Goal: Check status: Check status

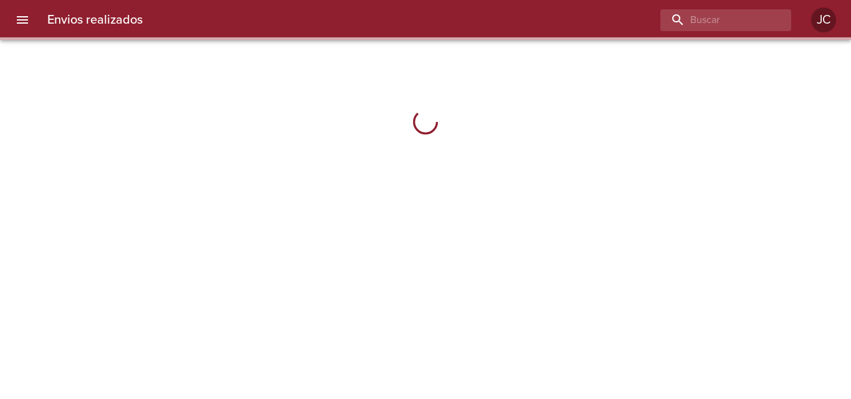
click at [748, 31] on div "Envios realizados JC" at bounding box center [425, 20] width 851 height 40
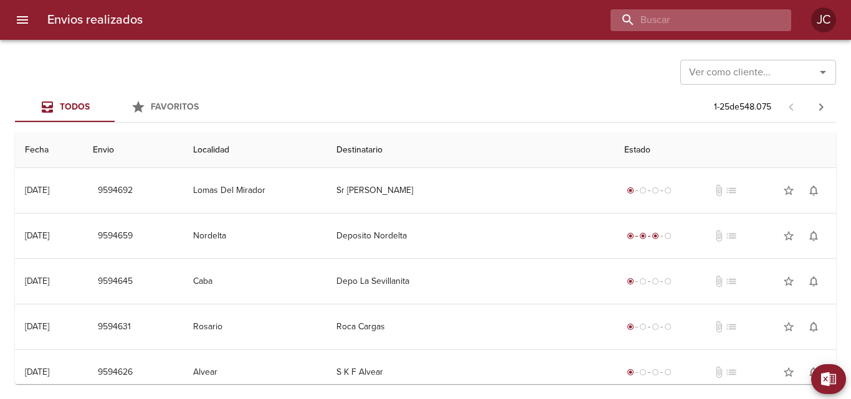
click at [748, 27] on input "buscar" at bounding box center [689, 20] width 159 height 22
paste input "9381615"
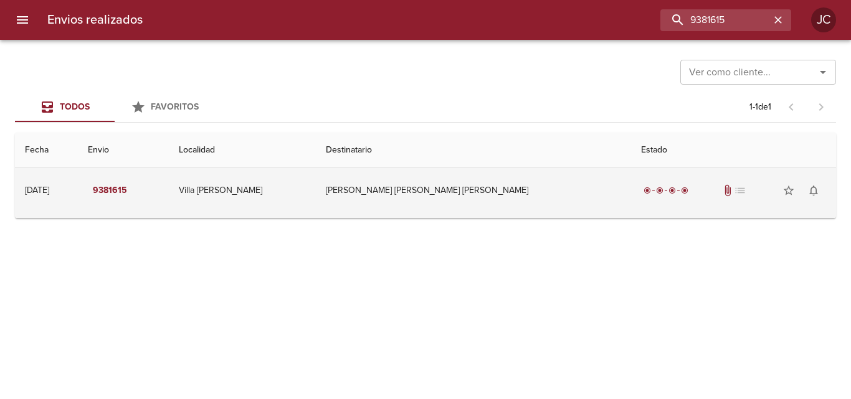
click at [641, 183] on div "radio_button_checked radio_button_checked radio_button_checked radio_button_che…" at bounding box center [733, 190] width 185 height 25
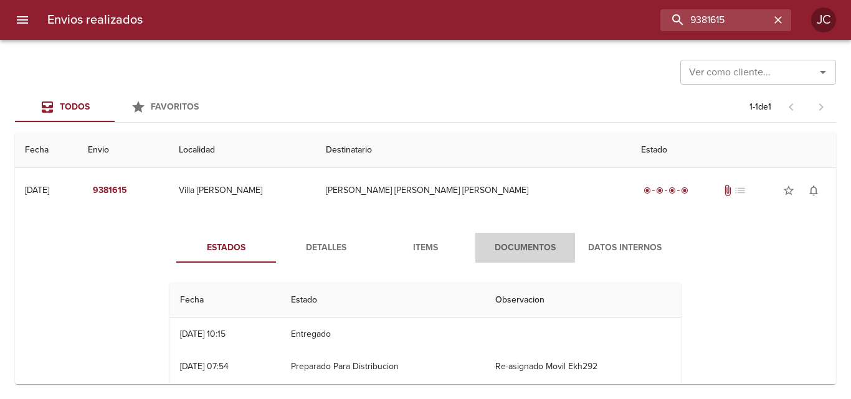
click at [506, 241] on span "Documentos" at bounding box center [525, 248] width 85 height 16
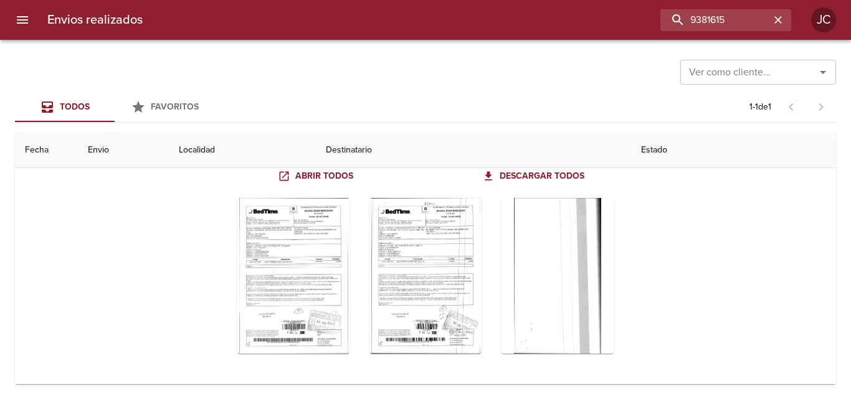
scroll to position [123, 0]
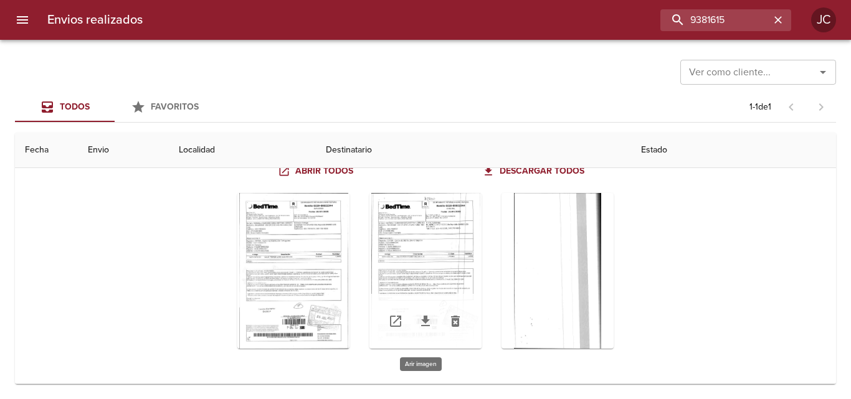
click at [404, 289] on div "Tabla de envíos del cliente" at bounding box center [425, 271] width 112 height 156
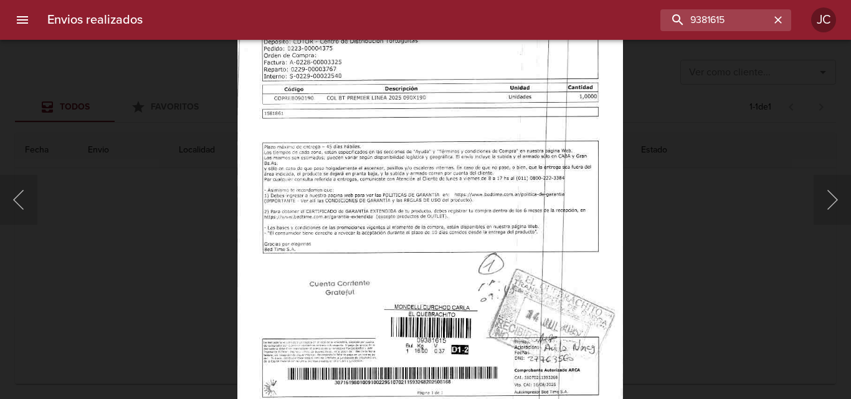
click at [649, 213] on div "Lightbox" at bounding box center [425, 199] width 851 height 399
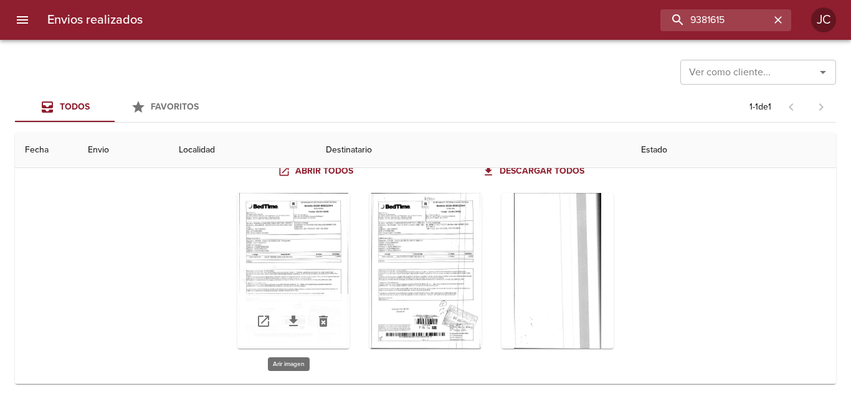
click at [303, 261] on div "Tabla de envíos del cliente" at bounding box center [293, 271] width 112 height 156
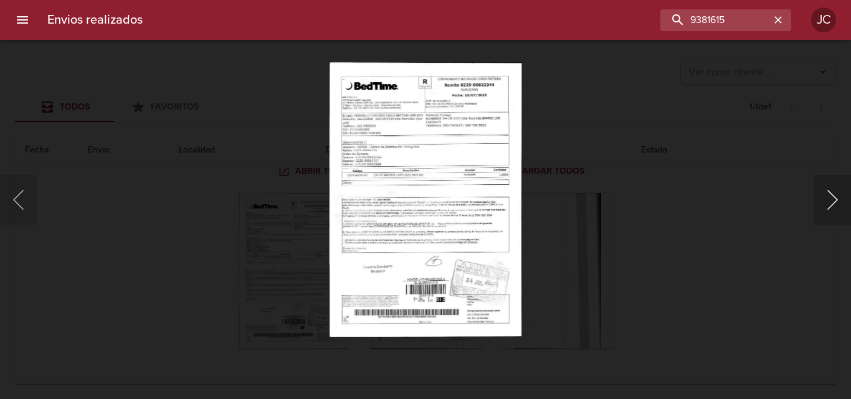
click at [836, 212] on button "Siguiente" at bounding box center [831, 200] width 37 height 50
drag, startPoint x: 587, startPoint y: 235, endPoint x: 492, endPoint y: 285, distance: 107.5
click at [587, 236] on div "Lightbox" at bounding box center [425, 199] width 851 height 399
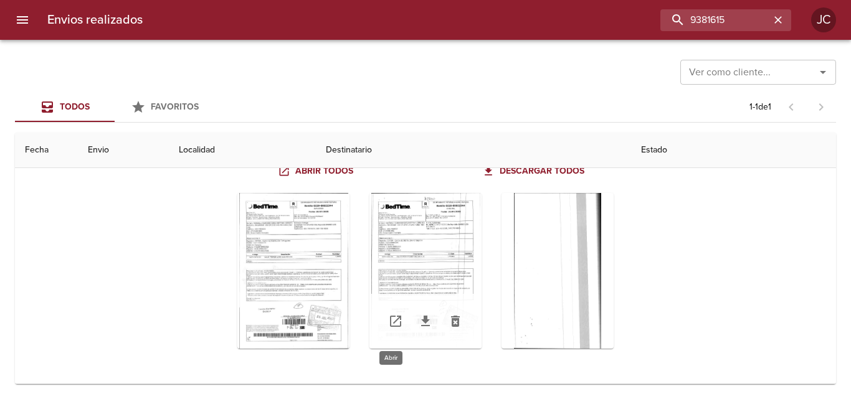
click at [390, 318] on icon "Tabla de envíos del cliente" at bounding box center [395, 321] width 15 height 15
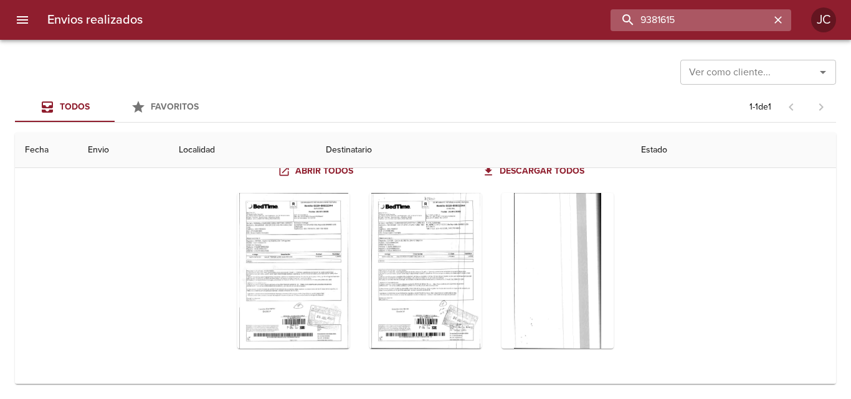
click at [697, 24] on input "9381615" at bounding box center [689, 20] width 159 height 22
paste input "5398"
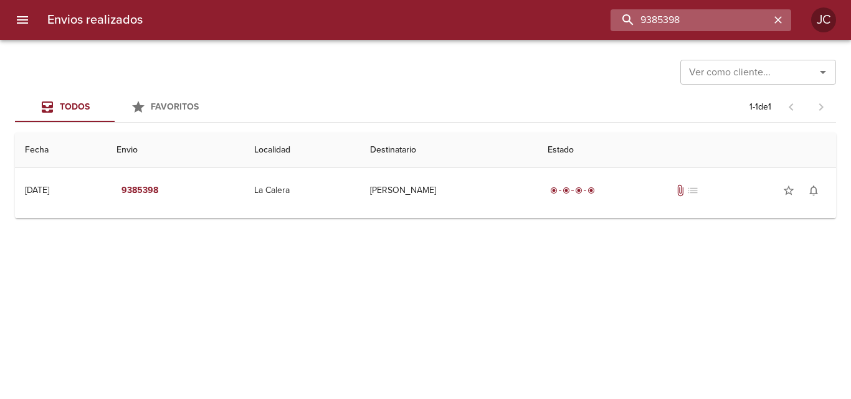
scroll to position [0, 0]
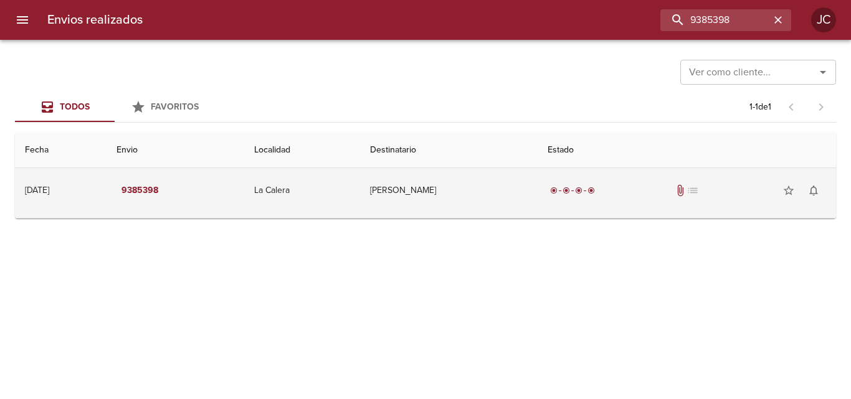
drag, startPoint x: 565, startPoint y: 175, endPoint x: 556, endPoint y: 197, distance: 23.7
click at [565, 176] on td "radio_button_checked radio_button_checked radio_button_checked radio_button_che…" at bounding box center [686, 190] width 298 height 45
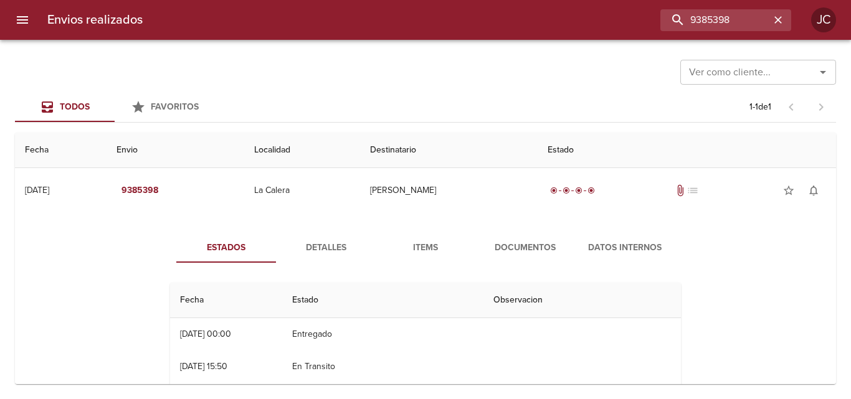
click at [493, 239] on button "Documentos" at bounding box center [525, 248] width 100 height 30
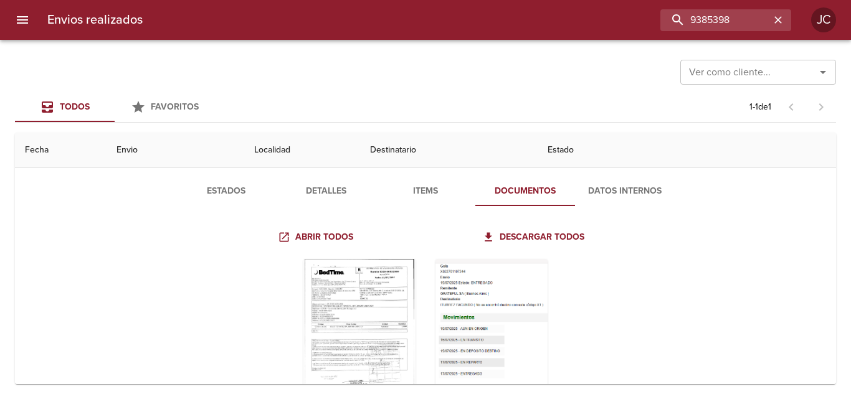
scroll to position [123, 0]
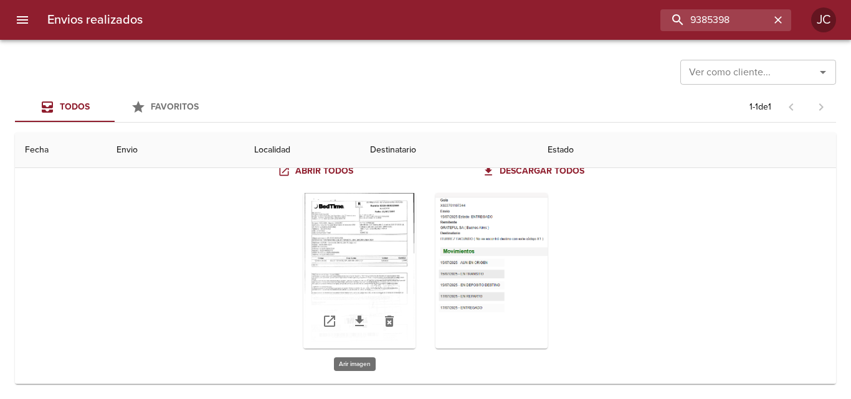
click at [372, 240] on div "Tabla de envíos del cliente" at bounding box center [359, 271] width 112 height 156
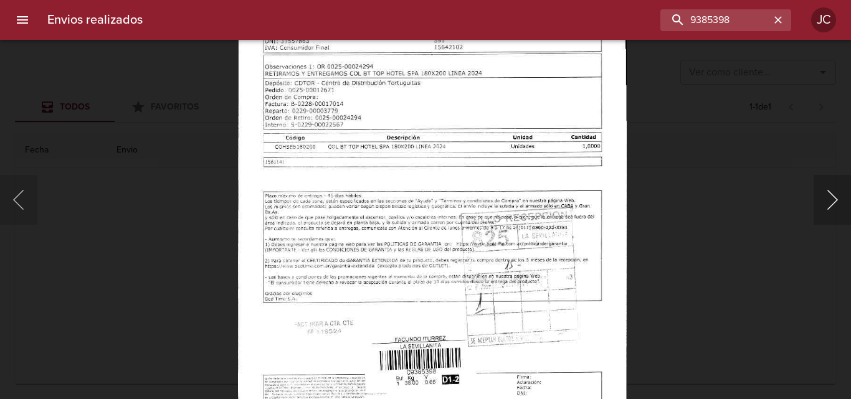
click at [830, 192] on button "Siguiente" at bounding box center [831, 200] width 37 height 50
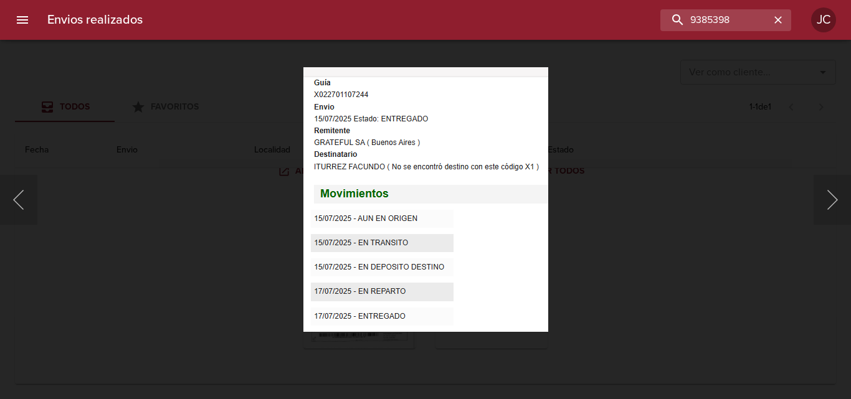
drag, startPoint x: 631, startPoint y: 196, endPoint x: 624, endPoint y: 199, distance: 7.3
click at [630, 197] on div "Lightbox" at bounding box center [425, 199] width 851 height 399
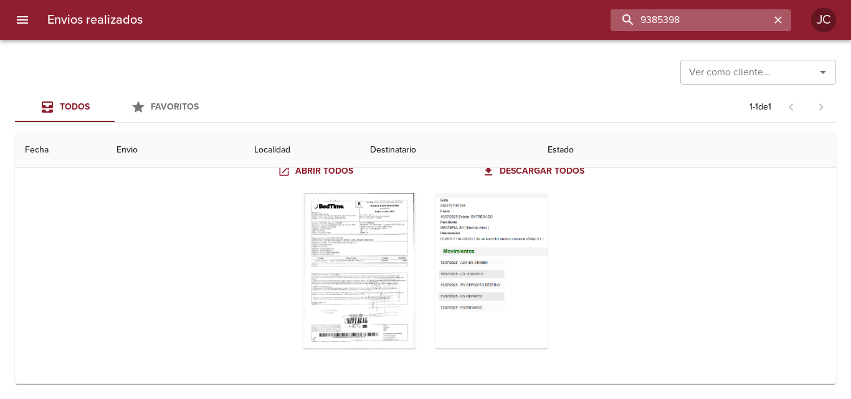
click at [697, 13] on input "9385398" at bounding box center [689, 20] width 159 height 22
paste input "40664"
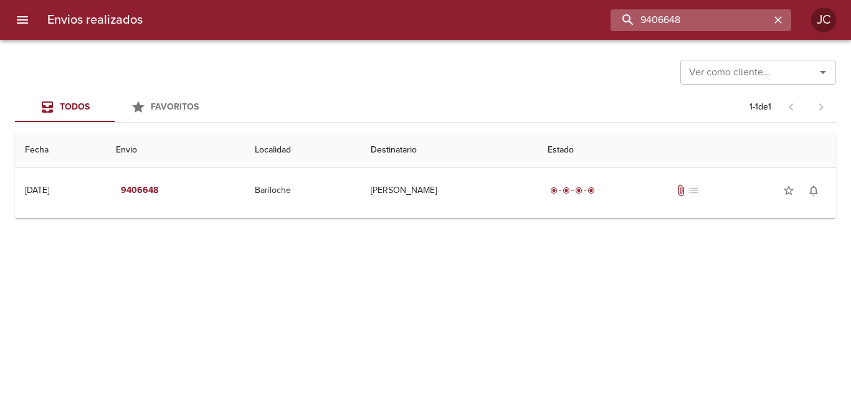
scroll to position [0, 0]
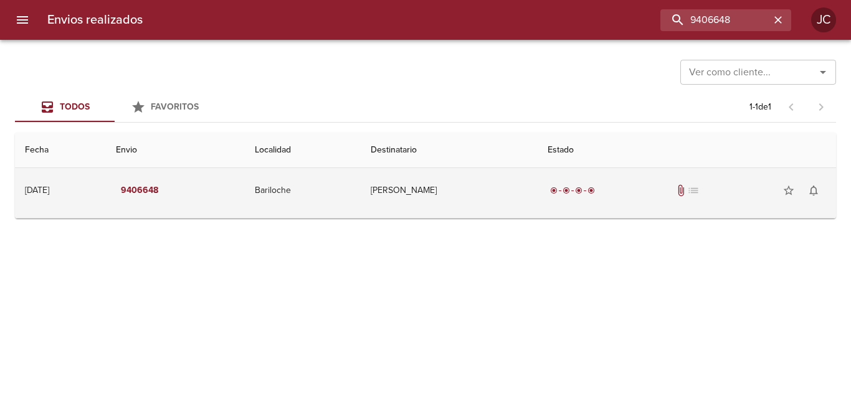
click at [463, 185] on td "[PERSON_NAME]" at bounding box center [449, 190] width 177 height 45
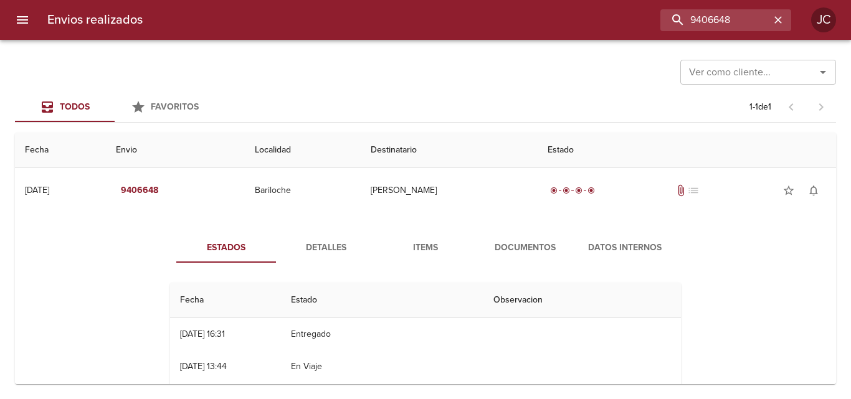
click at [488, 242] on span "Documentos" at bounding box center [525, 248] width 85 height 16
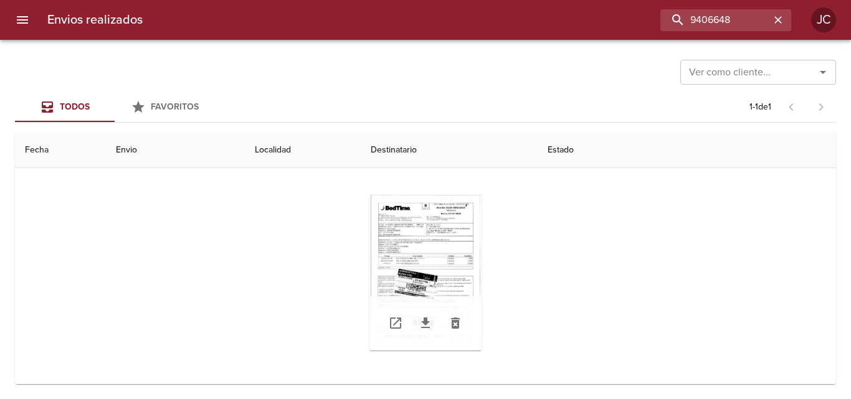
scroll to position [100, 0]
click at [422, 256] on div "Tabla de envíos del cliente" at bounding box center [425, 271] width 112 height 156
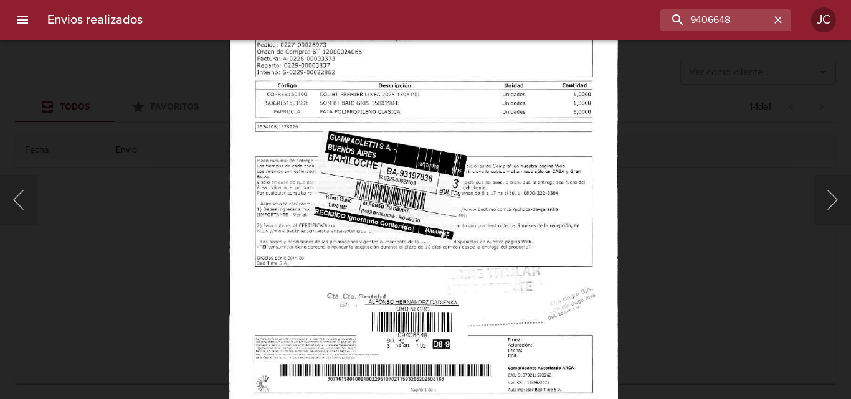
click at [675, 240] on div "Lightbox" at bounding box center [425, 199] width 851 height 399
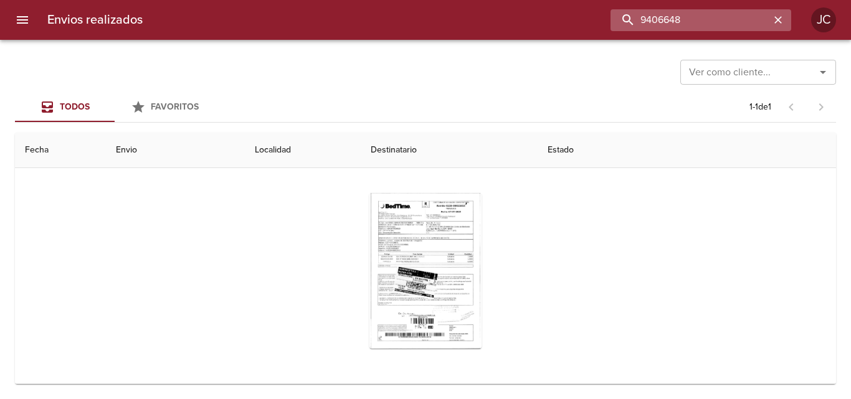
click at [735, 11] on input "9406648" at bounding box center [689, 20] width 159 height 22
paste input "25296"
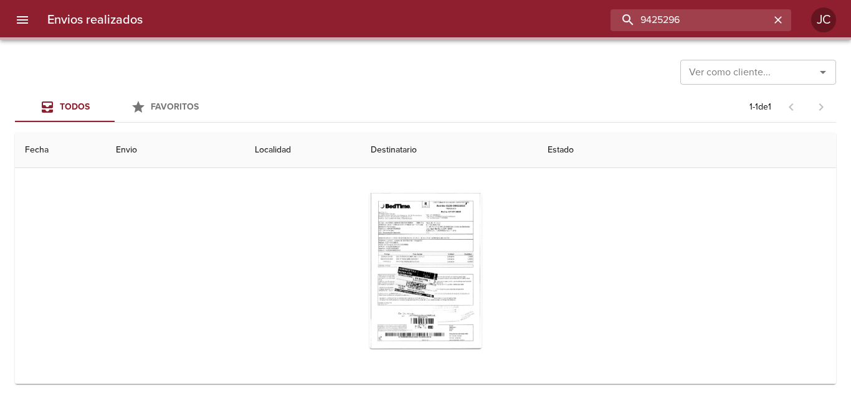
scroll to position [0, 0]
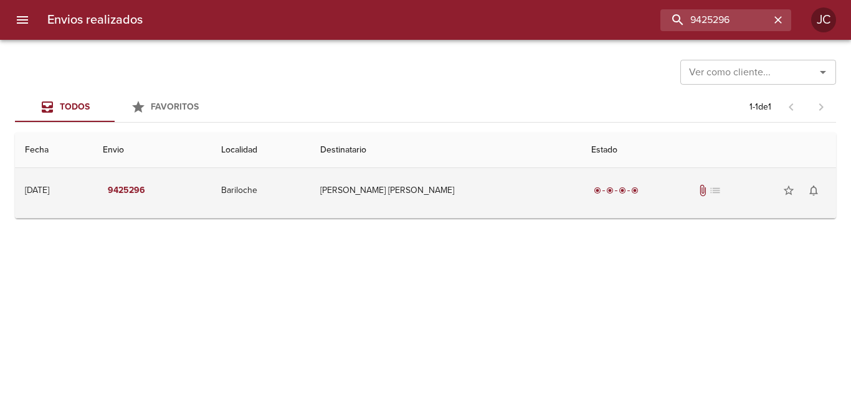
click at [551, 202] on td "[PERSON_NAME] [PERSON_NAME]" at bounding box center [445, 190] width 271 height 45
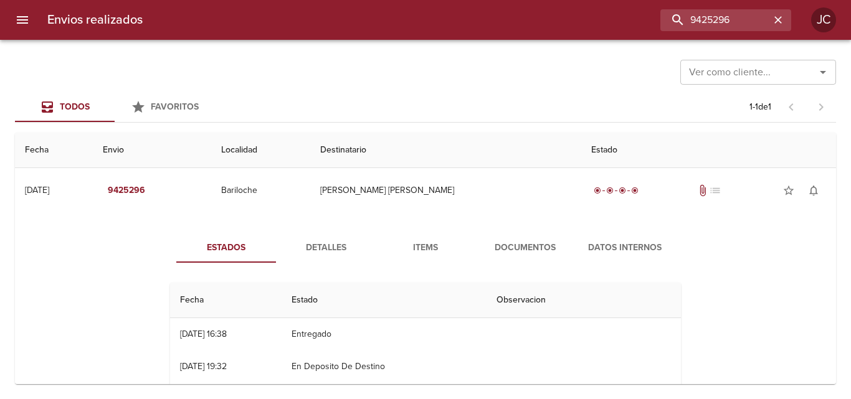
click at [532, 249] on span "Documentos" at bounding box center [525, 248] width 85 height 16
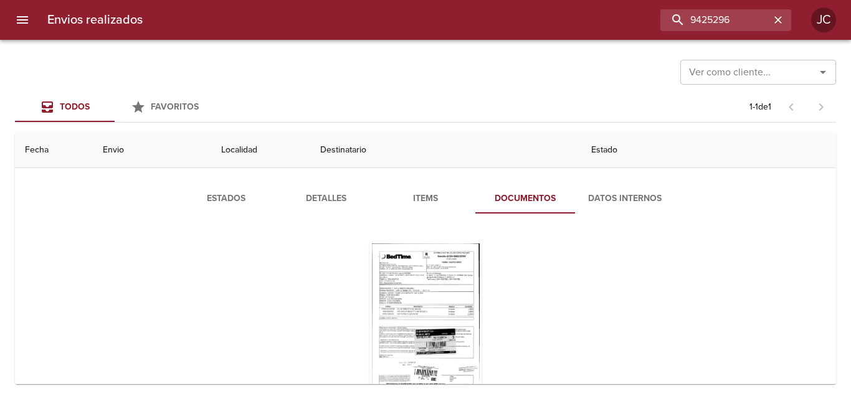
scroll to position [100, 0]
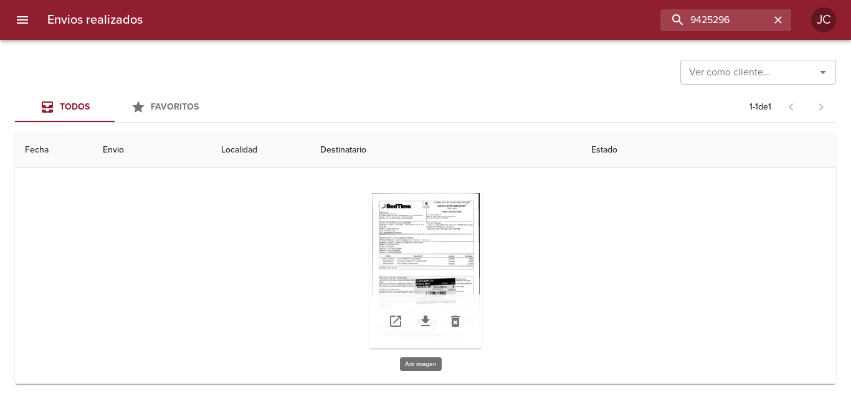
click at [454, 240] on div "Tabla de envíos del cliente" at bounding box center [425, 271] width 112 height 156
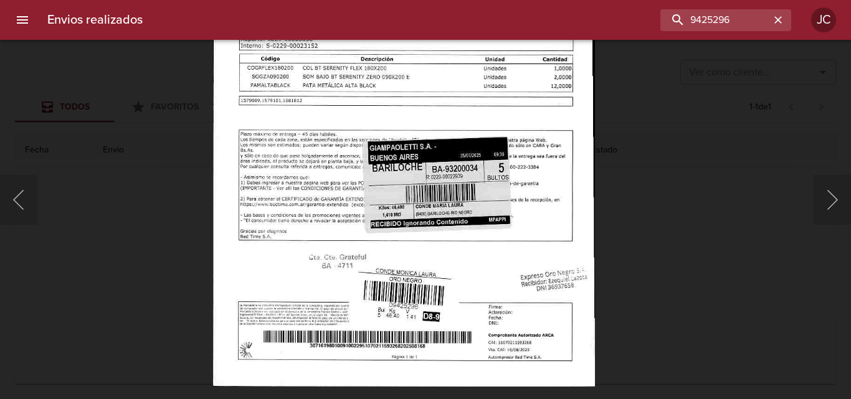
click at [473, 212] on img "Lightbox" at bounding box center [403, 112] width 382 height 552
drag, startPoint x: 712, startPoint y: 199, endPoint x: 537, endPoint y: 279, distance: 192.3
click at [709, 201] on div "Lightbox" at bounding box center [425, 199] width 851 height 399
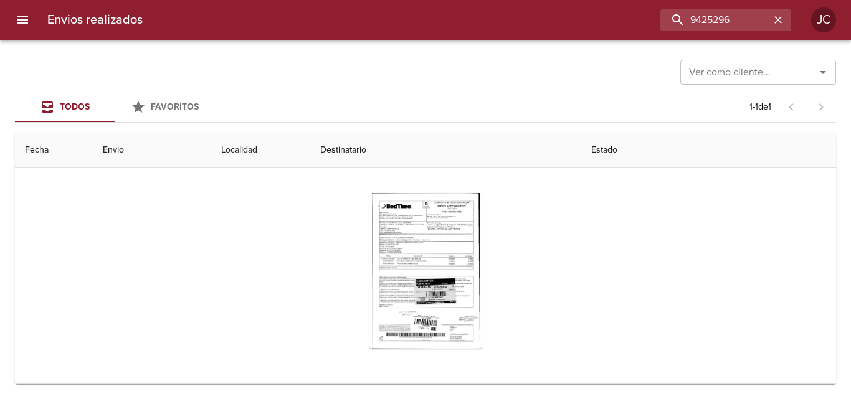
click at [709, 32] on div "Envios realizados 9425296 JC" at bounding box center [425, 20] width 851 height 40
click at [709, 29] on input "9425296" at bounding box center [689, 20] width 159 height 22
paste input "37787"
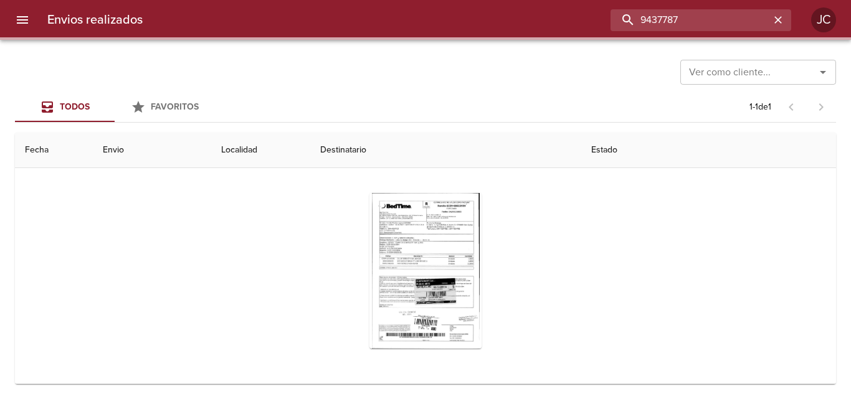
scroll to position [0, 0]
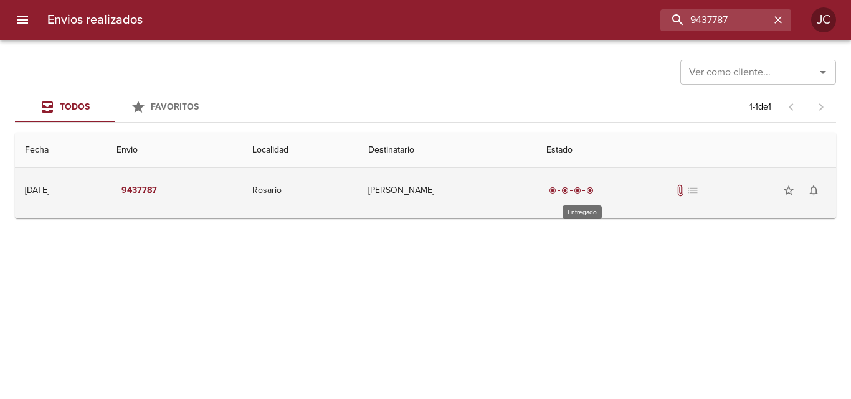
click at [583, 196] on div "radio_button_checked radio_button_checked radio_button_checked radio_button_che…" at bounding box center [571, 190] width 50 height 12
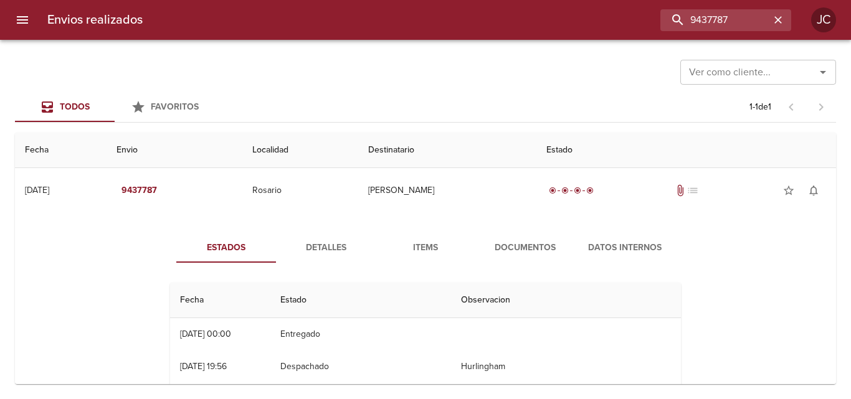
click at [519, 250] on span "Documentos" at bounding box center [525, 248] width 85 height 16
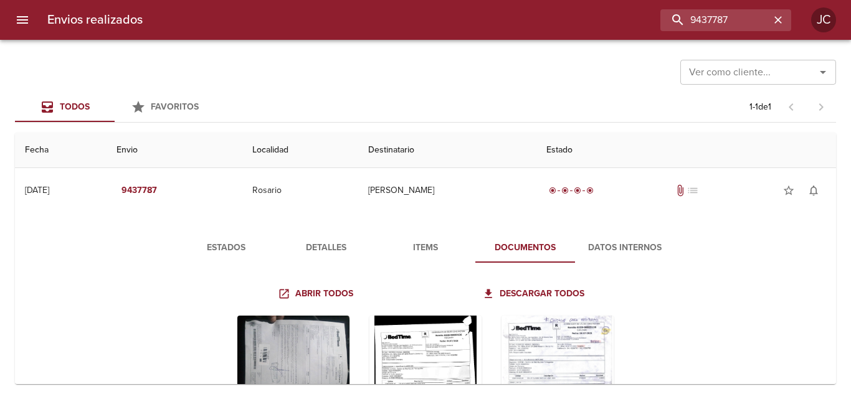
scroll to position [123, 0]
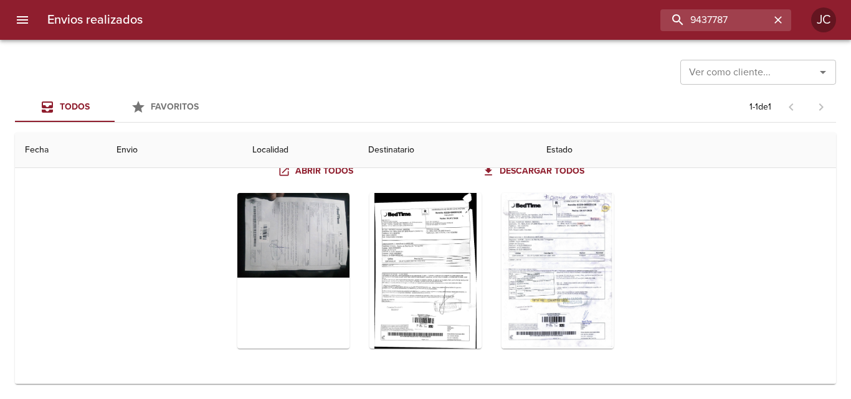
click at [654, 281] on div "Tabla de envíos del cliente" at bounding box center [425, 271] width 511 height 176
click at [520, 320] on icon "Tabla de envíos del cliente" at bounding box center [527, 321] width 15 height 15
click at [681, 15] on input "9437787" at bounding box center [689, 20] width 159 height 22
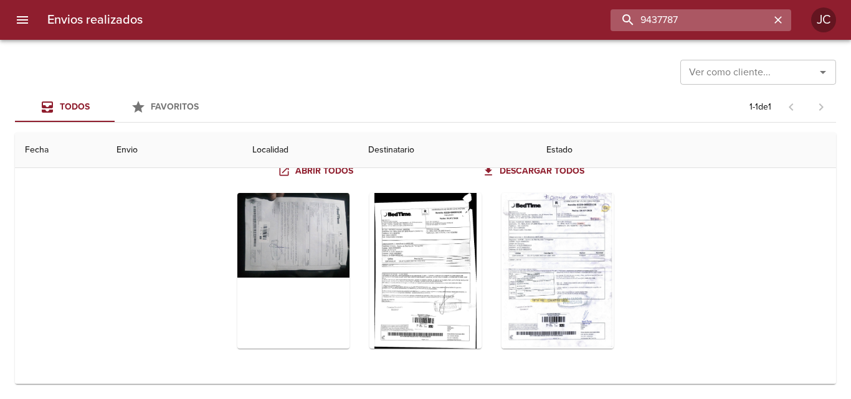
paste input "42532"
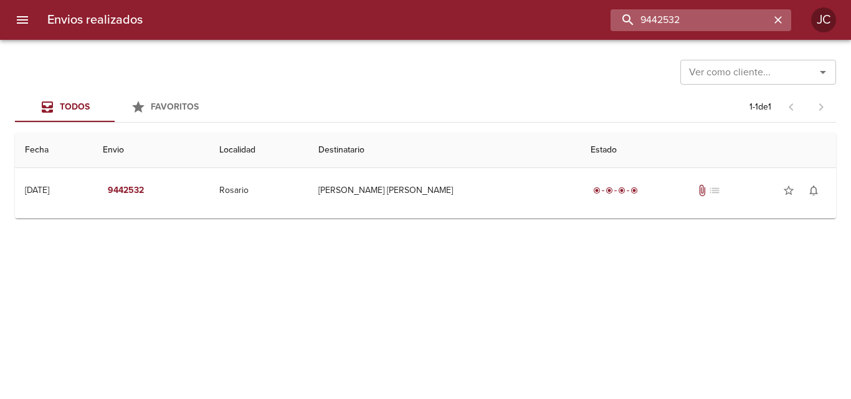
scroll to position [0, 0]
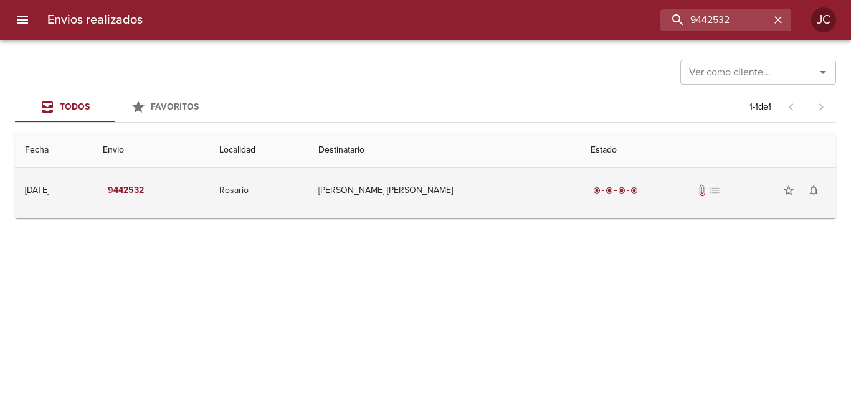
click at [558, 180] on td "[PERSON_NAME] [PERSON_NAME]" at bounding box center [444, 190] width 272 height 45
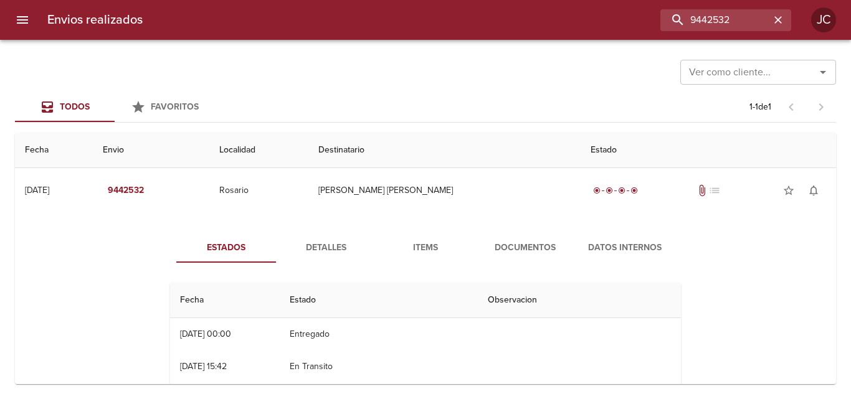
click at [512, 246] on span "Documentos" at bounding box center [525, 248] width 85 height 16
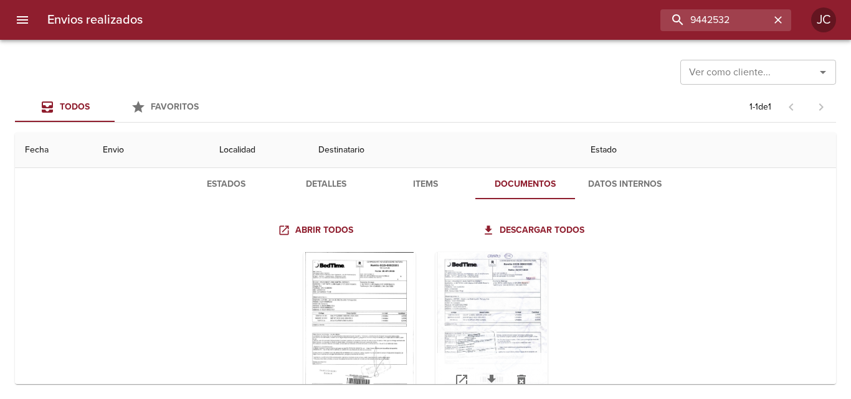
scroll to position [123, 0]
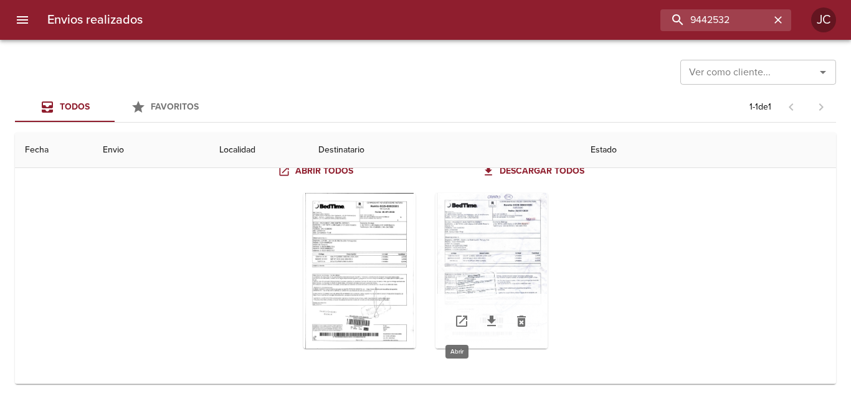
click at [464, 312] on link "Tabla de envíos del cliente" at bounding box center [461, 321] width 30 height 30
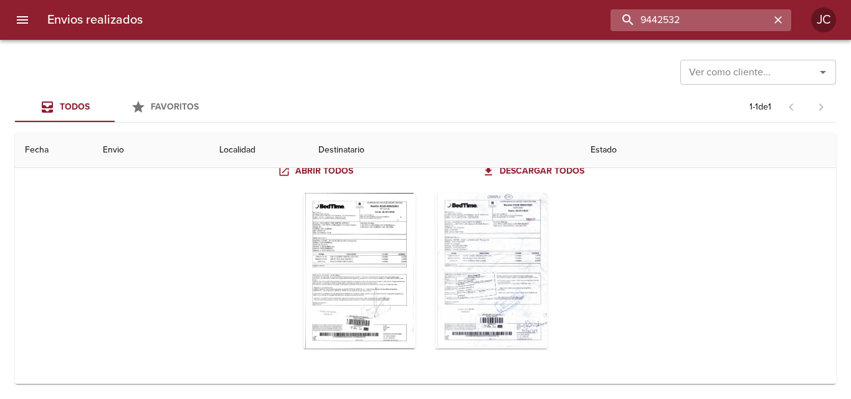
click at [720, 21] on input "9442532" at bounding box center [689, 20] width 159 height 22
paste input "3433"
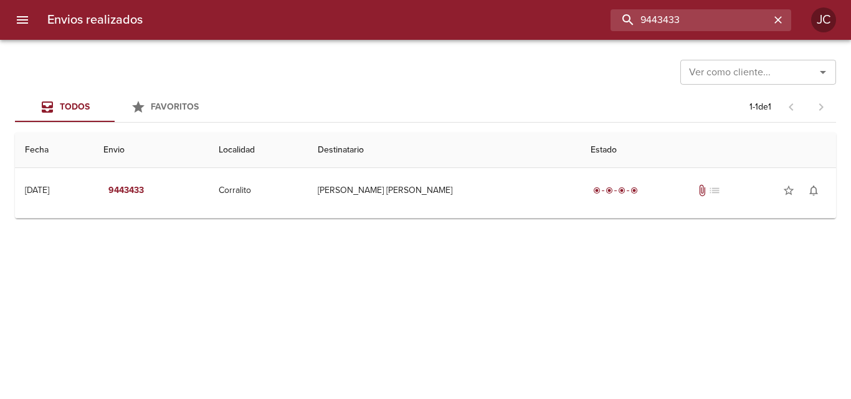
scroll to position [0, 0]
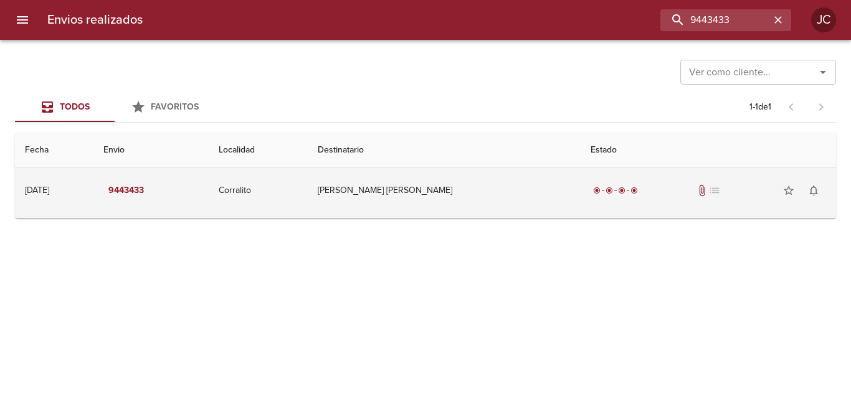
click at [580, 206] on td "radio_button_checked radio_button_checked radio_button_checked radio_button_che…" at bounding box center [707, 190] width 255 height 45
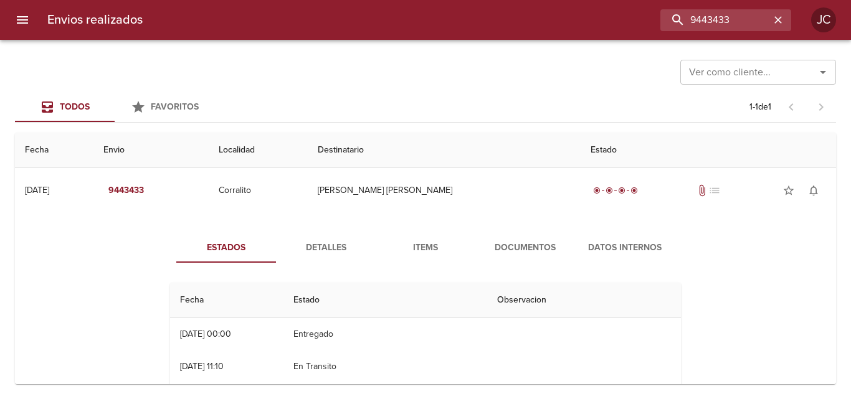
click at [560, 250] on span "Documentos" at bounding box center [525, 248] width 85 height 16
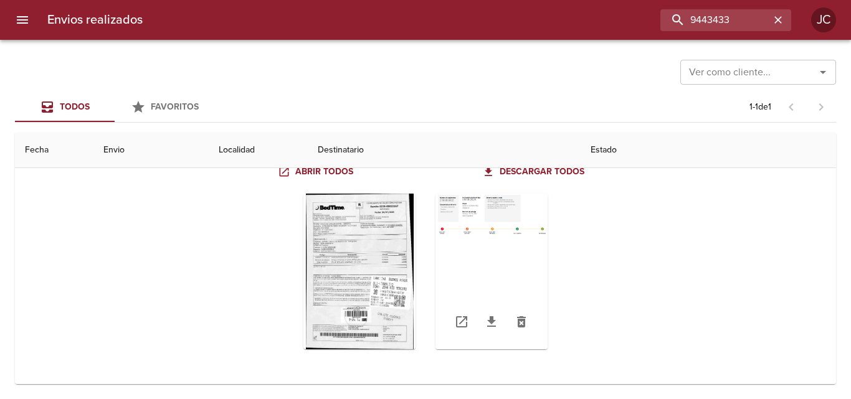
scroll to position [123, 0]
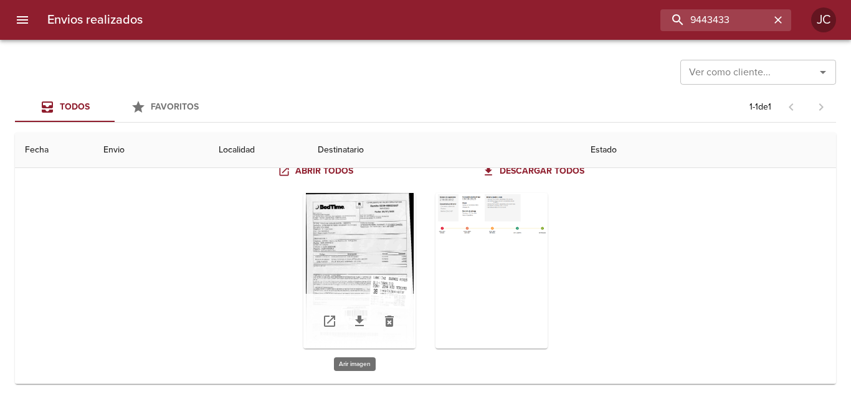
click at [397, 257] on div "Tabla de envíos del cliente" at bounding box center [359, 271] width 112 height 156
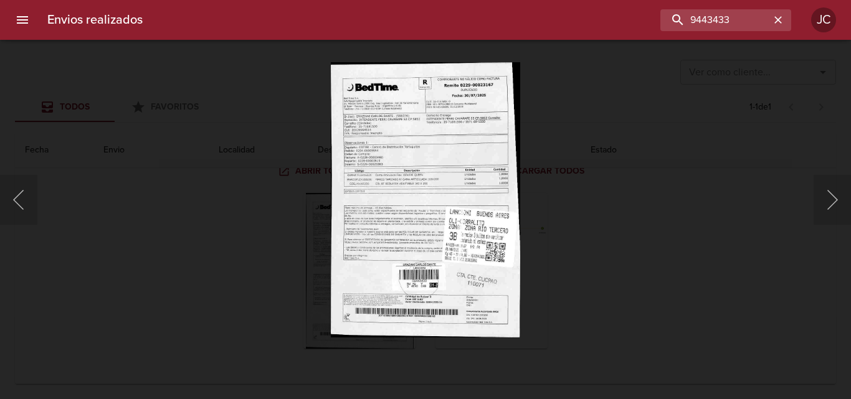
click at [575, 203] on div "Lightbox" at bounding box center [425, 199] width 851 height 399
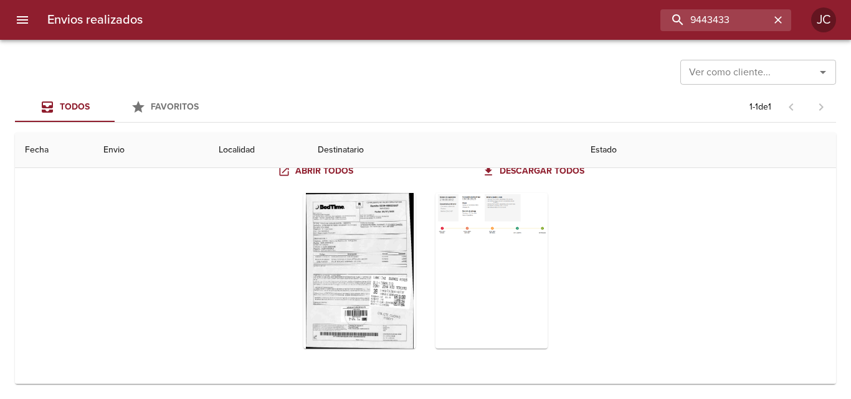
click at [731, 31] on div "Envios realizados 9443433 JC" at bounding box center [425, 20] width 851 height 40
click at [734, 24] on input "9443433" at bounding box center [689, 20] width 159 height 22
paste input "49"
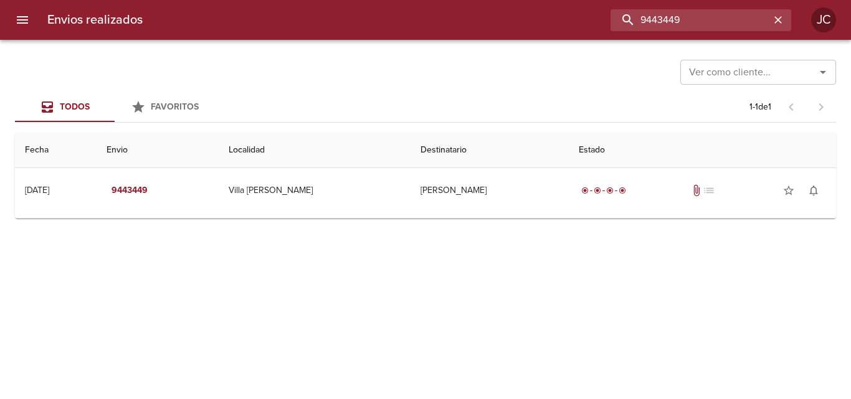
scroll to position [0, 0]
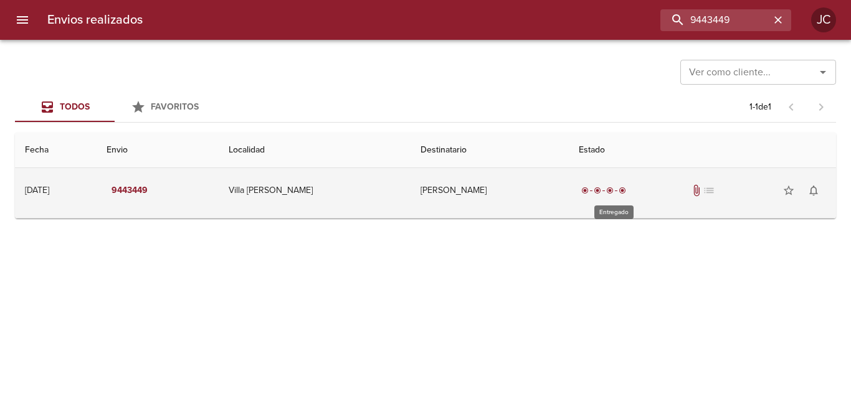
click at [590, 191] on div "radio_button_checked" at bounding box center [584, 190] width 12 height 7
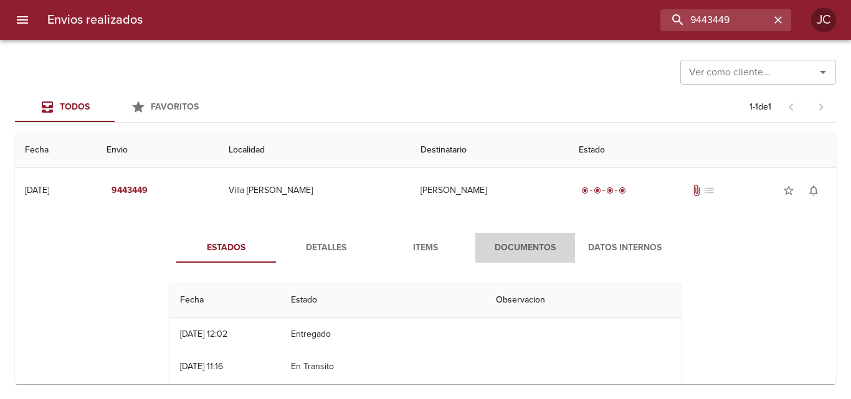
click at [503, 243] on span "Documentos" at bounding box center [525, 248] width 85 height 16
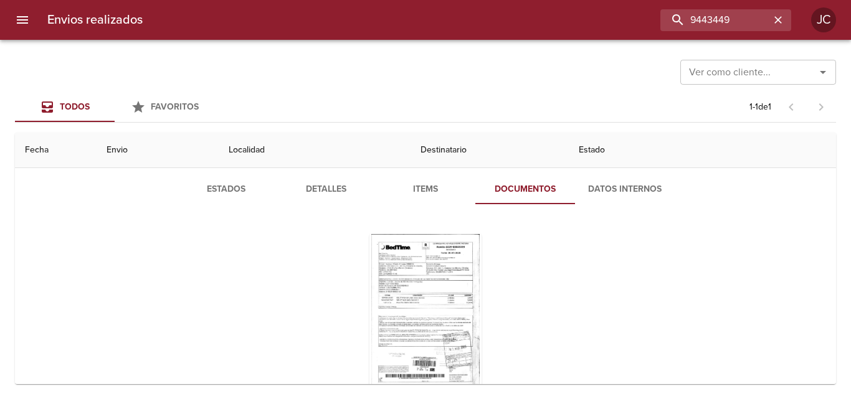
scroll to position [100, 0]
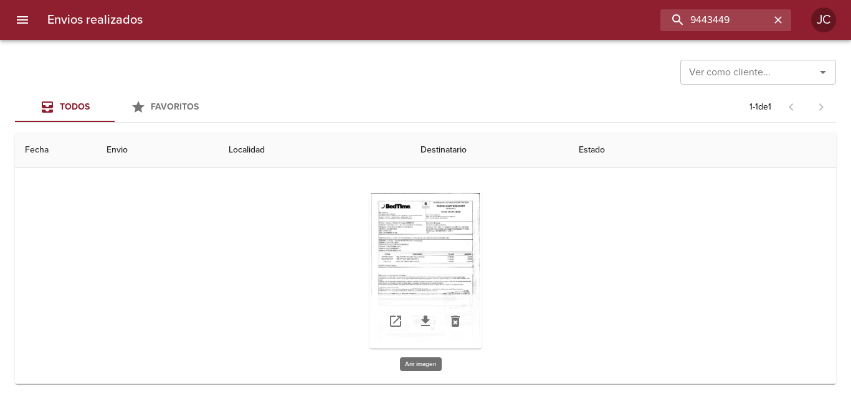
click at [458, 228] on div "Tabla de envíos del cliente" at bounding box center [425, 271] width 112 height 156
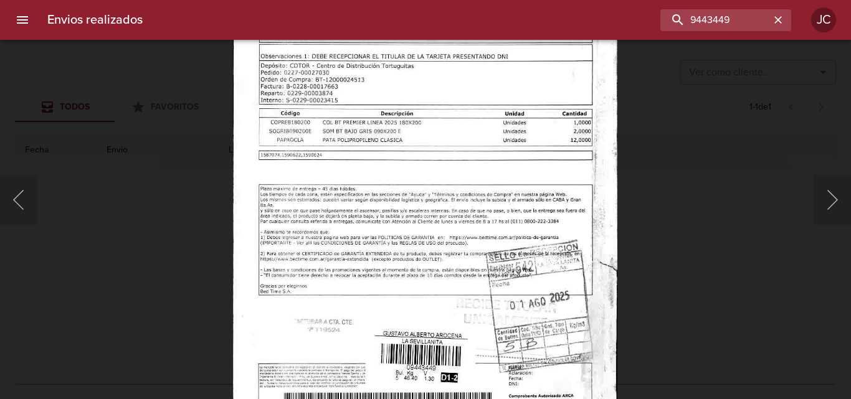
click at [606, 210] on img "Lightbox" at bounding box center [425, 173] width 384 height 552
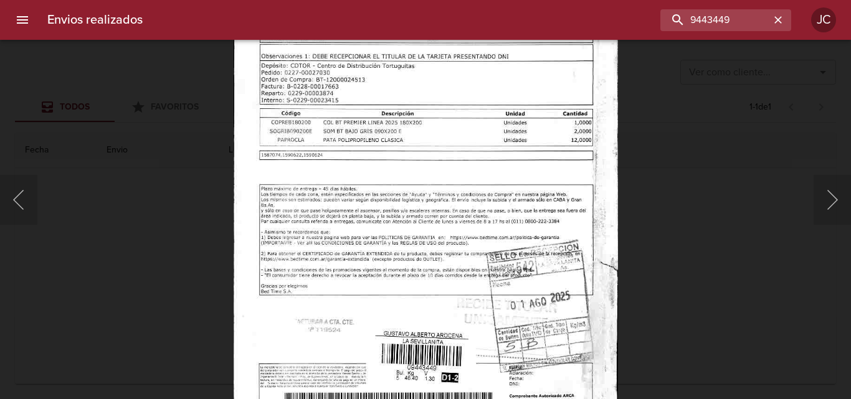
drag, startPoint x: 673, startPoint y: 207, endPoint x: 509, endPoint y: 261, distance: 172.3
click at [664, 209] on div "Lightbox" at bounding box center [425, 199] width 851 height 399
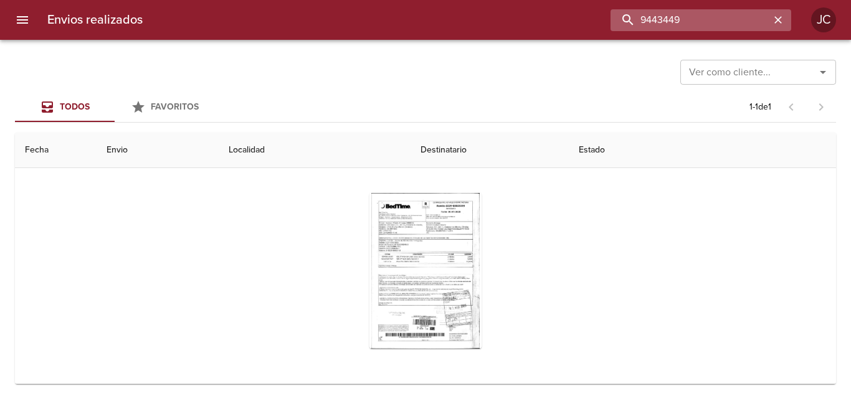
click at [712, 17] on input "9443449" at bounding box center [689, 20] width 159 height 22
paste input "504"
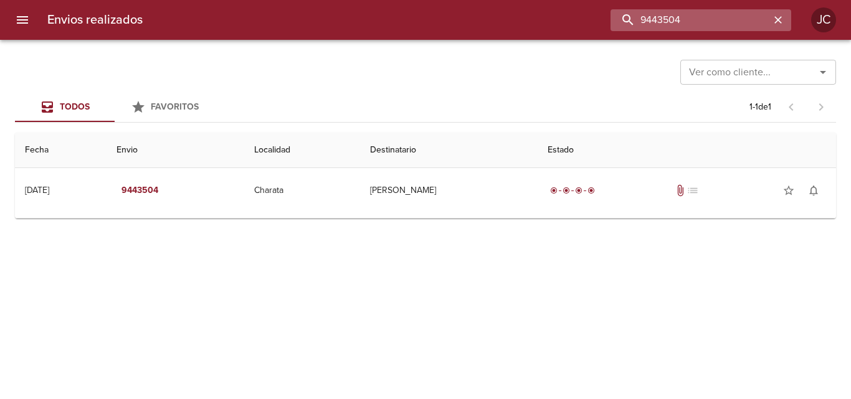
scroll to position [0, 0]
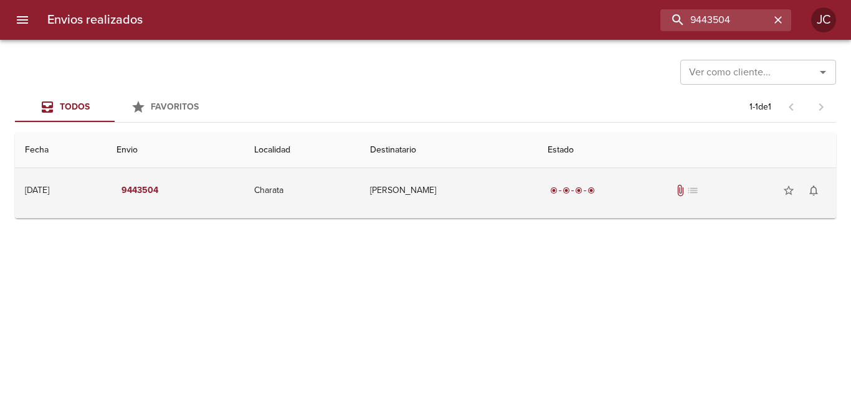
click at [494, 195] on td "[PERSON_NAME]" at bounding box center [448, 190] width 177 height 45
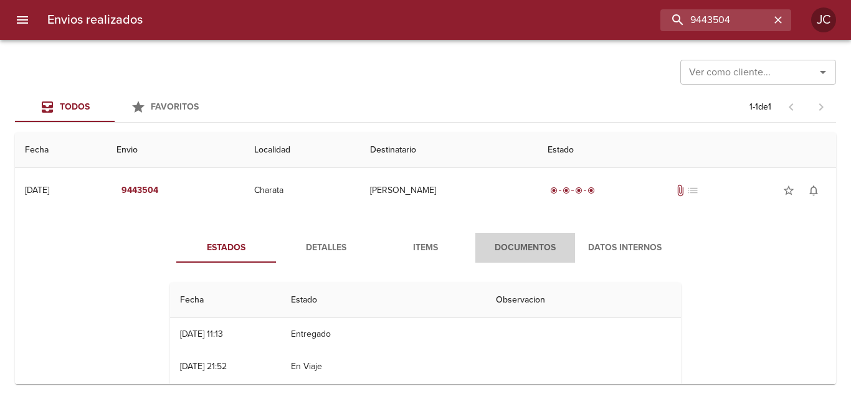
click at [509, 255] on span "Documentos" at bounding box center [525, 248] width 85 height 16
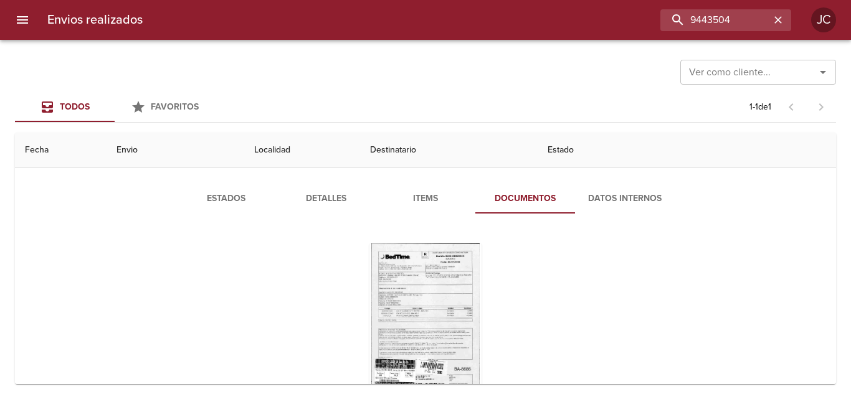
scroll to position [100, 0]
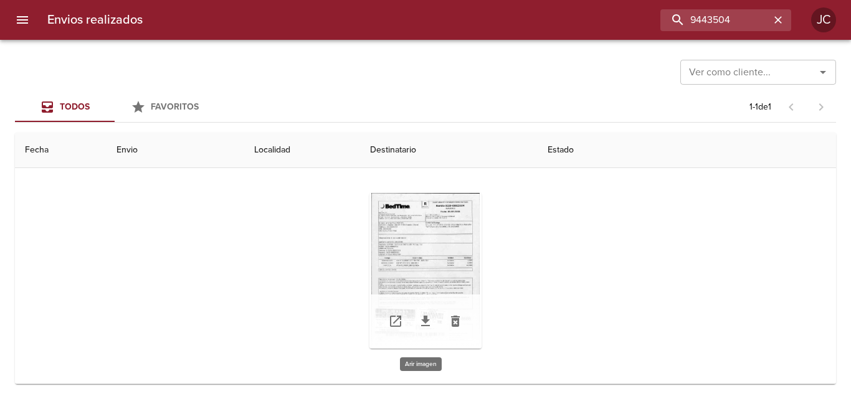
click at [460, 257] on div "Tabla de envíos del cliente" at bounding box center [425, 271] width 112 height 156
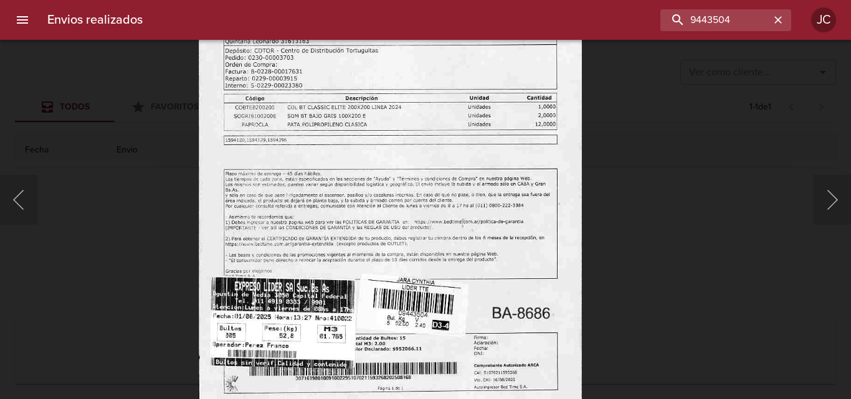
drag, startPoint x: 667, startPoint y: 192, endPoint x: 554, endPoint y: 251, distance: 127.0
click at [666, 193] on div "Lightbox" at bounding box center [425, 199] width 851 height 399
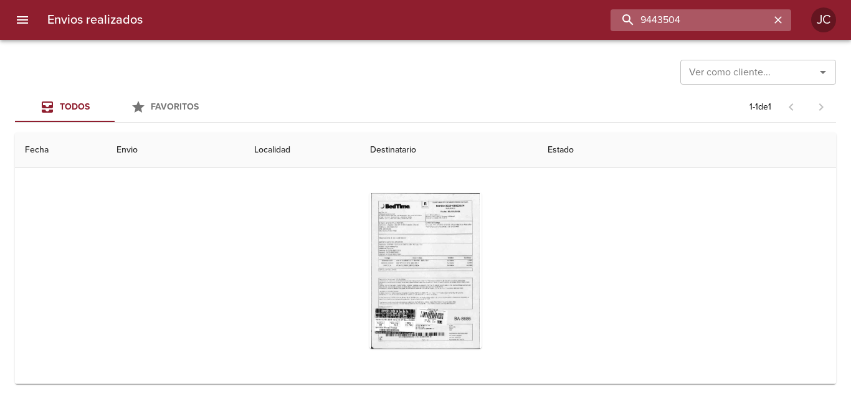
click at [744, 10] on input "9443504" at bounding box center [689, 20] width 159 height 22
paste input "29"
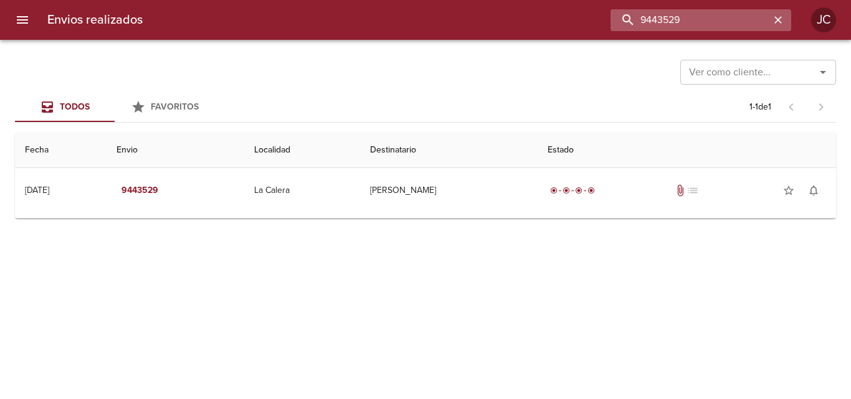
scroll to position [0, 0]
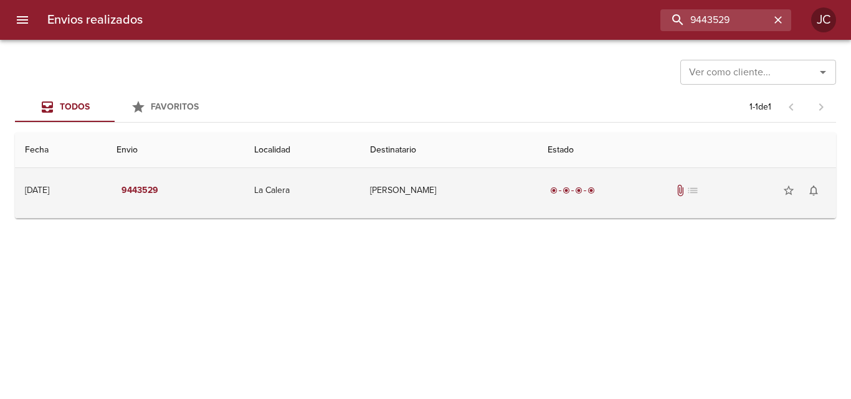
click at [533, 197] on td "[PERSON_NAME]" at bounding box center [448, 190] width 177 height 45
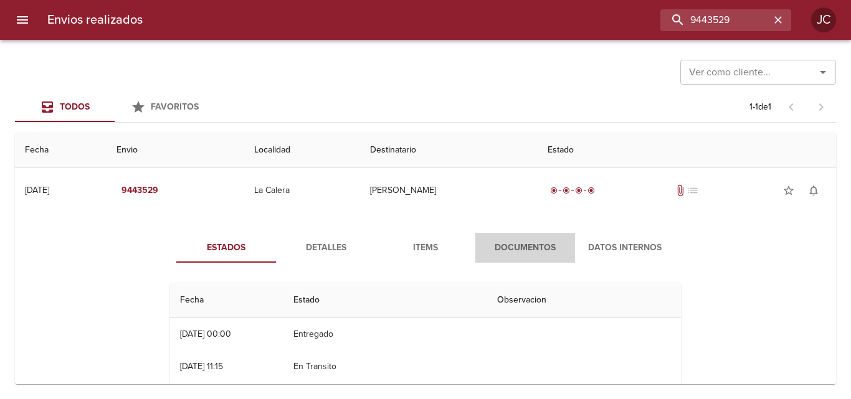
click at [524, 251] on span "Documentos" at bounding box center [525, 248] width 85 height 16
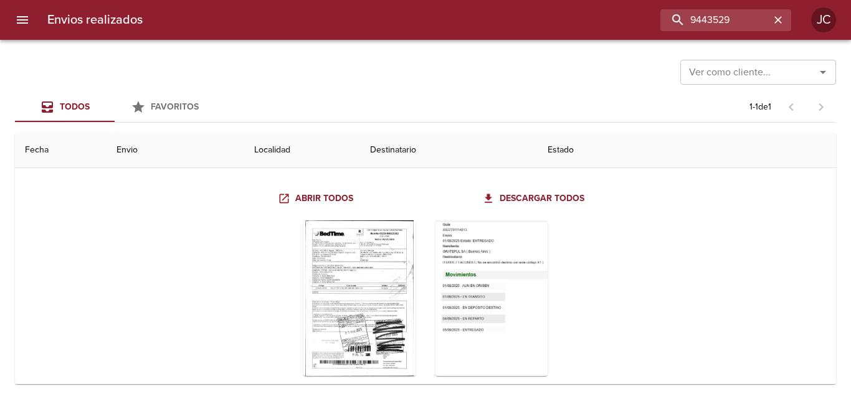
scroll to position [123, 0]
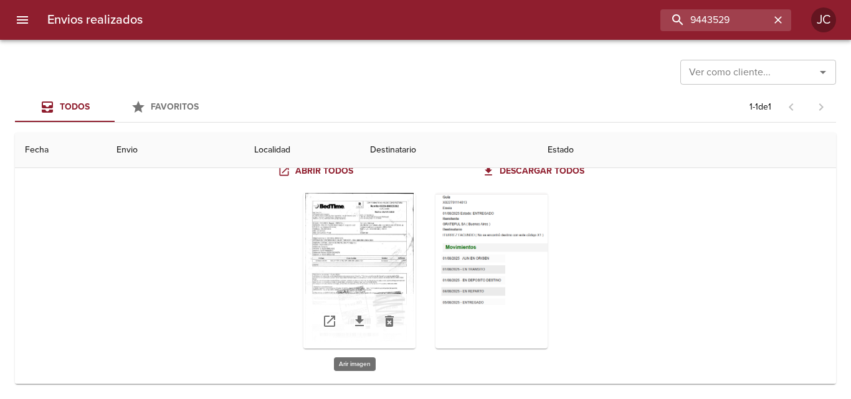
click at [395, 278] on div "Tabla de envíos del cliente" at bounding box center [359, 271] width 112 height 156
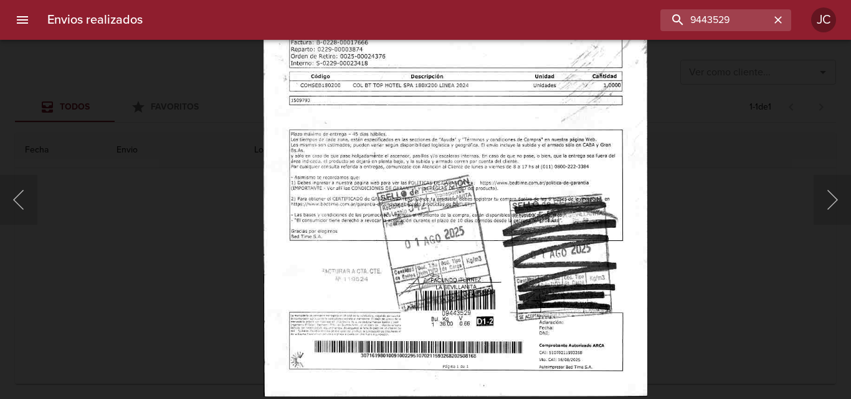
drag, startPoint x: 718, startPoint y: 273, endPoint x: 423, endPoint y: 351, distance: 305.2
click at [717, 273] on div "Lightbox" at bounding box center [425, 199] width 851 height 399
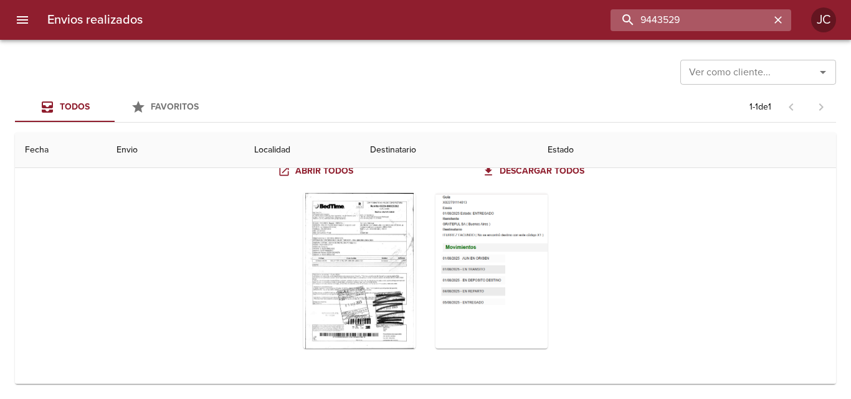
click at [697, 22] on input "9443529" at bounding box center [689, 20] width 159 height 22
paste input "53393"
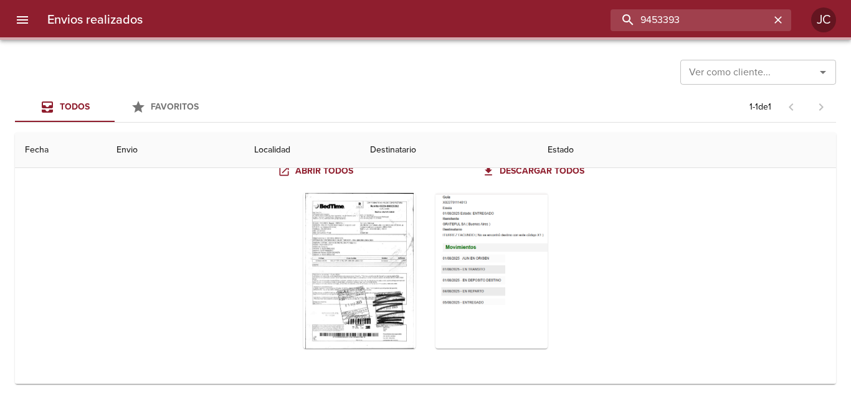
scroll to position [0, 0]
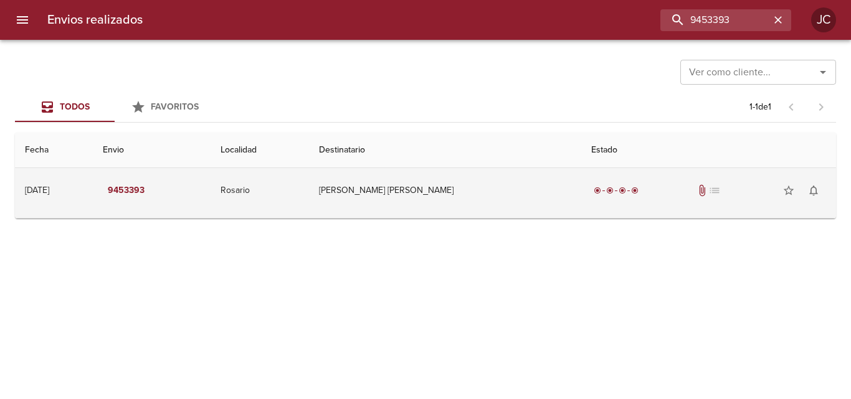
drag, startPoint x: 423, startPoint y: 179, endPoint x: 433, endPoint y: 204, distance: 26.8
click at [423, 179] on td "[PERSON_NAME] [PERSON_NAME]" at bounding box center [444, 190] width 271 height 45
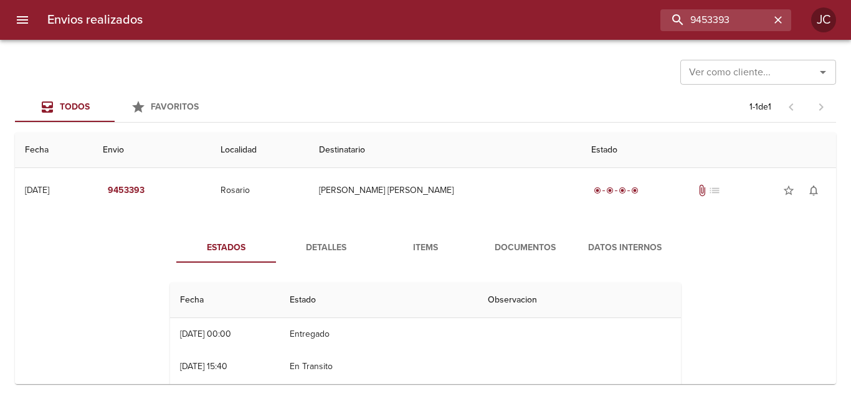
click at [495, 245] on span "Documentos" at bounding box center [525, 248] width 85 height 16
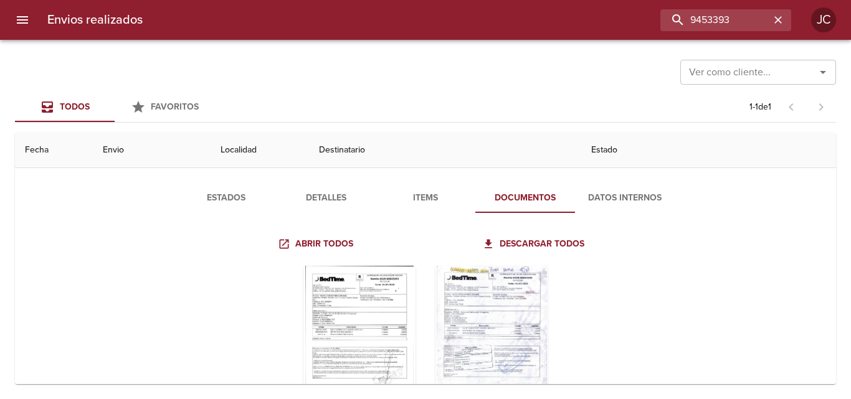
scroll to position [123, 0]
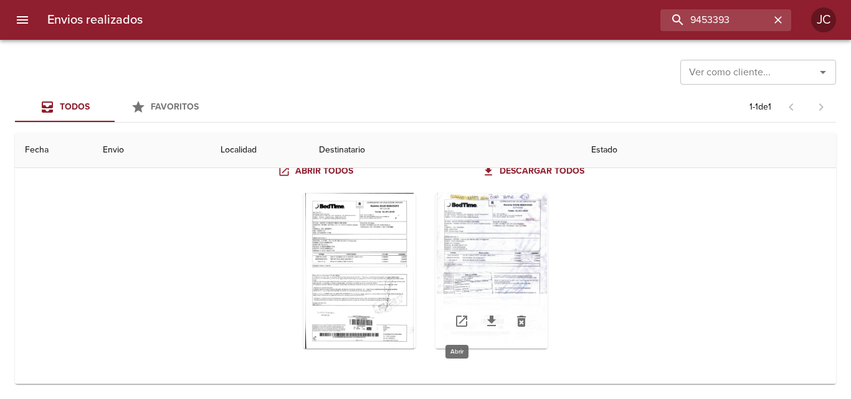
click at [465, 328] on link "Tabla de envíos del cliente" at bounding box center [461, 321] width 30 height 30
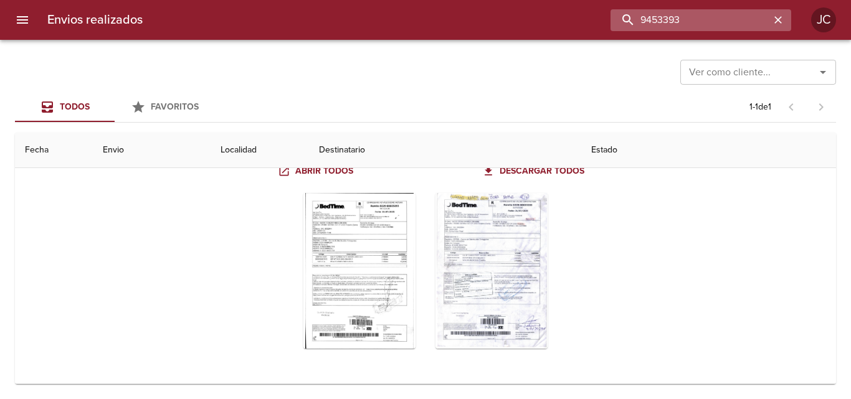
click at [697, 19] on input "9453393" at bounding box center [689, 20] width 159 height 22
paste input "405"
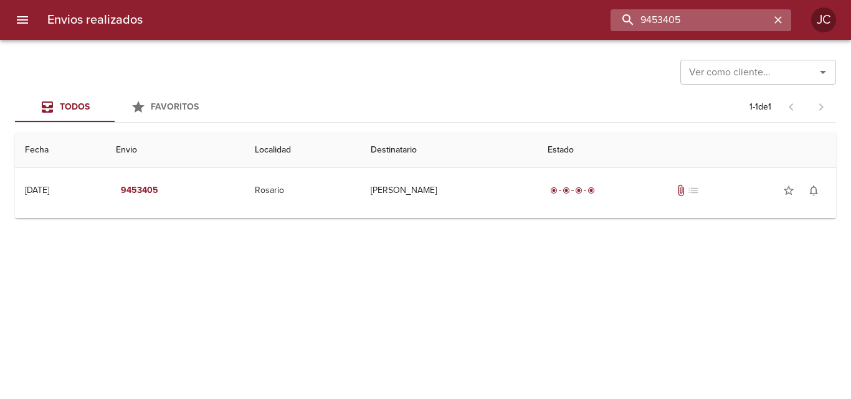
scroll to position [0, 0]
drag, startPoint x: 414, startPoint y: 217, endPoint x: 425, endPoint y: 201, distance: 20.2
click at [414, 217] on td "Guia : 9453405" at bounding box center [425, 215] width 821 height 5
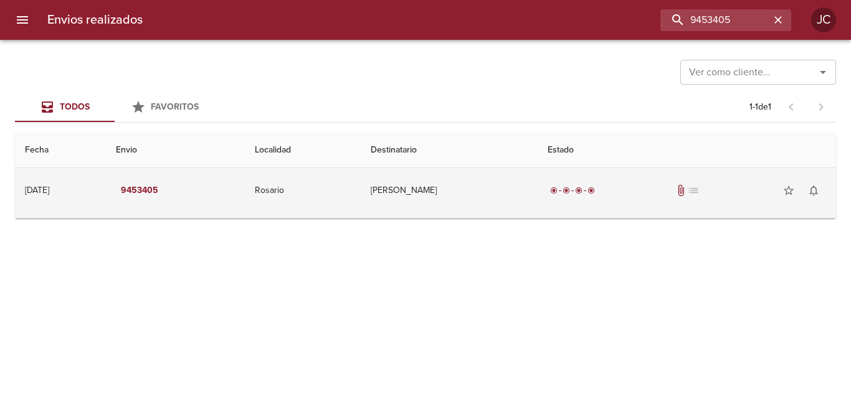
click at [425, 201] on td "[PERSON_NAME]" at bounding box center [449, 190] width 177 height 45
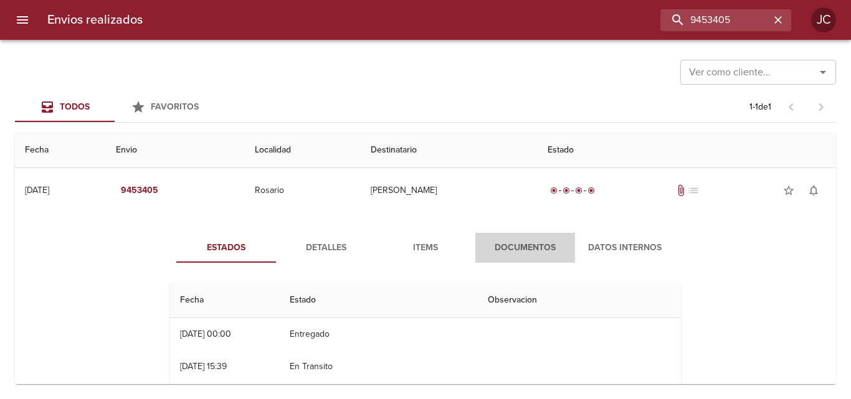
click at [498, 245] on span "Documentos" at bounding box center [525, 248] width 85 height 16
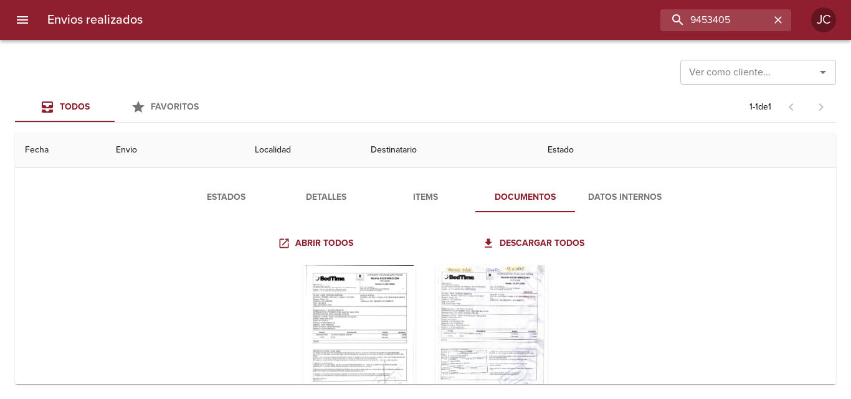
scroll to position [123, 0]
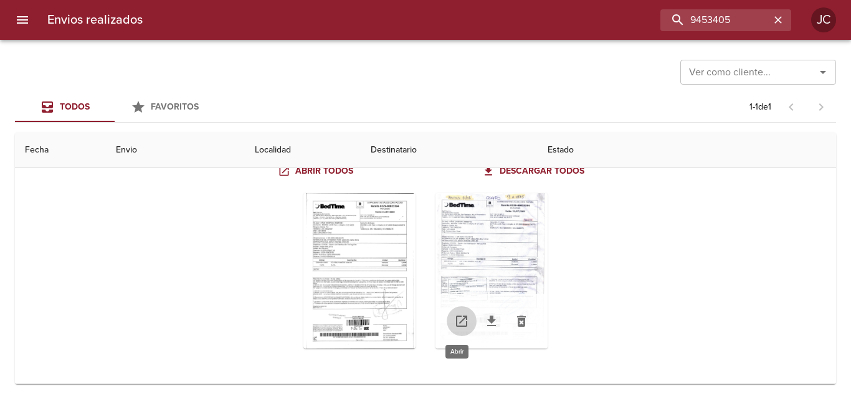
click at [465, 327] on link "Tabla de envíos del cliente" at bounding box center [461, 321] width 30 height 30
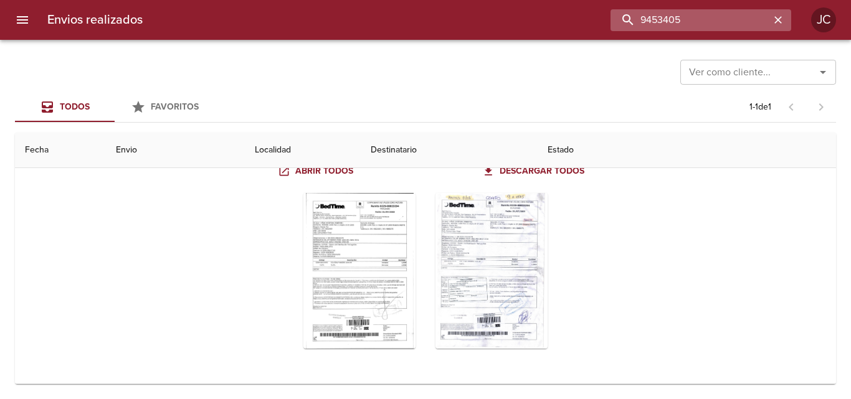
click at [745, 9] on input "9453405" at bounding box center [689, 20] width 159 height 22
paste input "11"
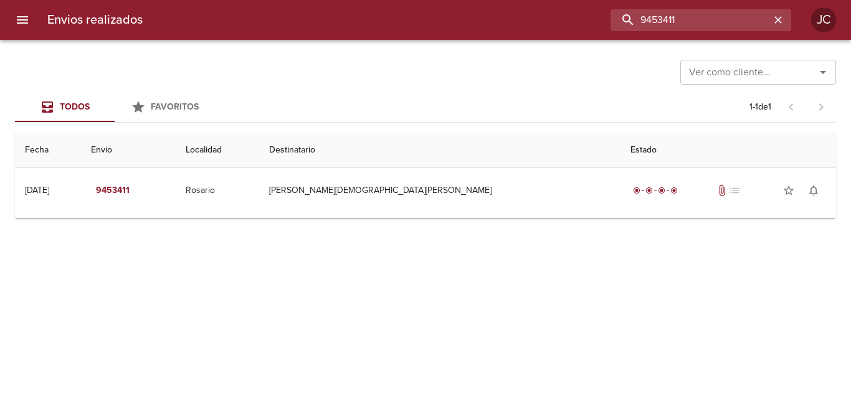
scroll to position [0, 0]
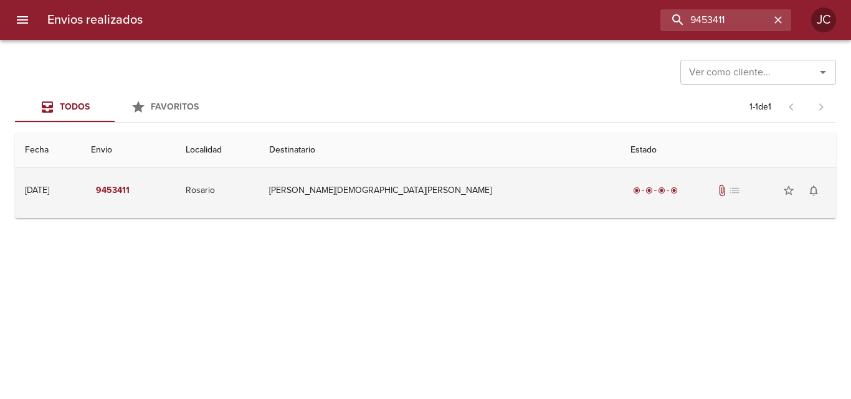
click at [630, 202] on div "radio_button_checked radio_button_checked radio_button_checked radio_button_che…" at bounding box center [728, 190] width 196 height 25
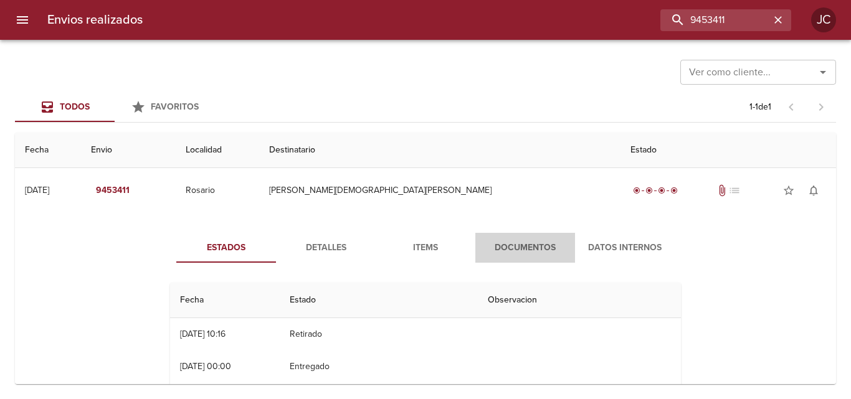
click at [536, 246] on span "Documentos" at bounding box center [525, 248] width 85 height 16
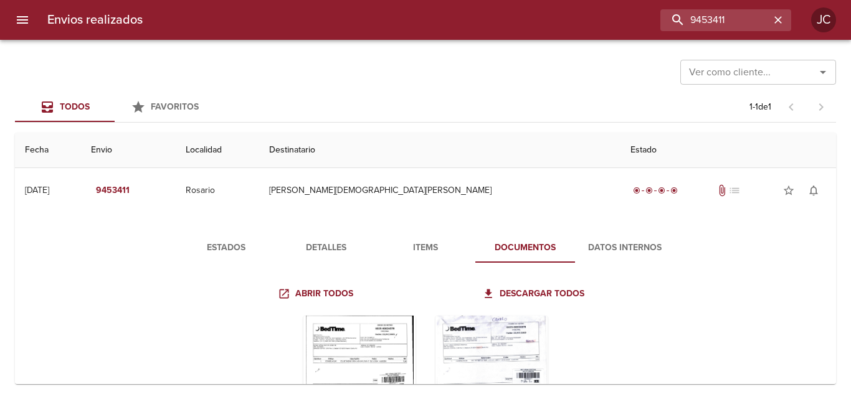
scroll to position [123, 0]
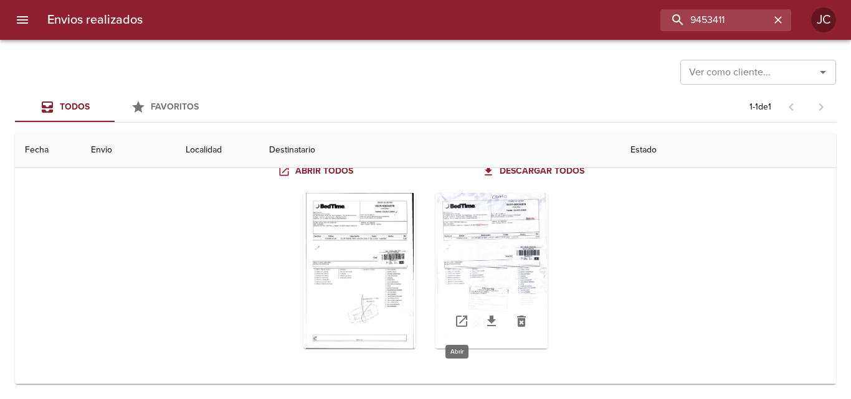
click at [459, 318] on icon "Tabla de envíos del cliente" at bounding box center [461, 321] width 15 height 15
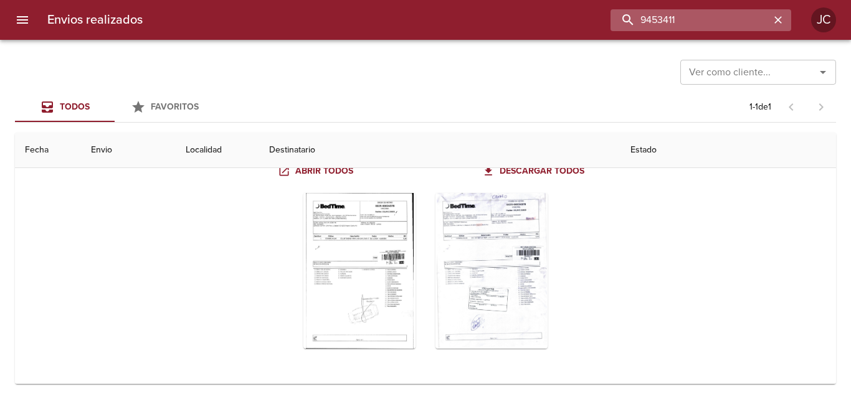
click at [692, 27] on input "9453411" at bounding box center [689, 20] width 159 height 22
paste input "5"
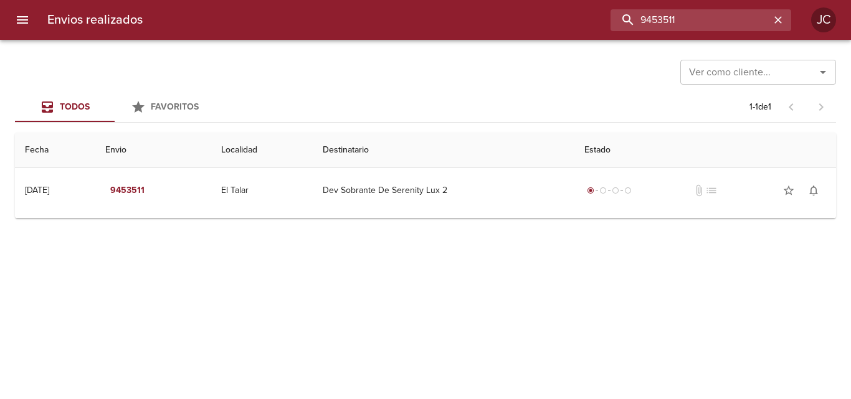
scroll to position [0, 0]
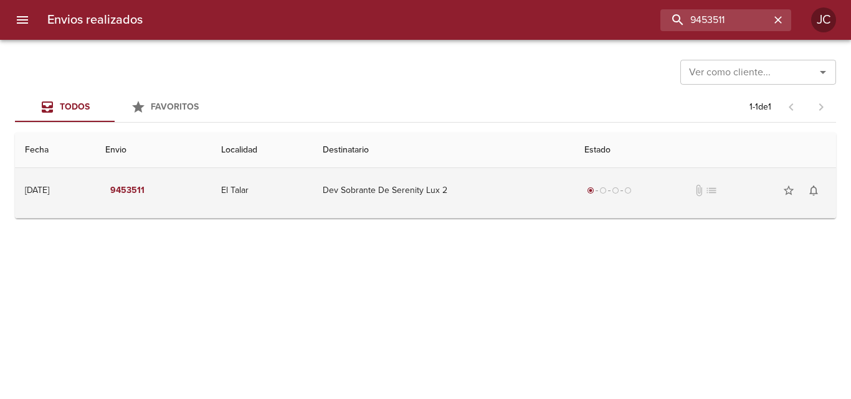
click at [559, 182] on td "Dev Sobrante De Serenity Lux 2" at bounding box center [444, 190] width 262 height 45
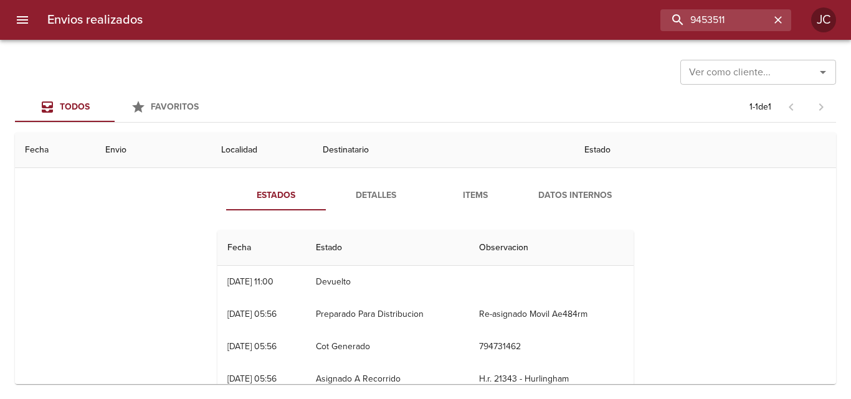
scroll to position [121, 0]
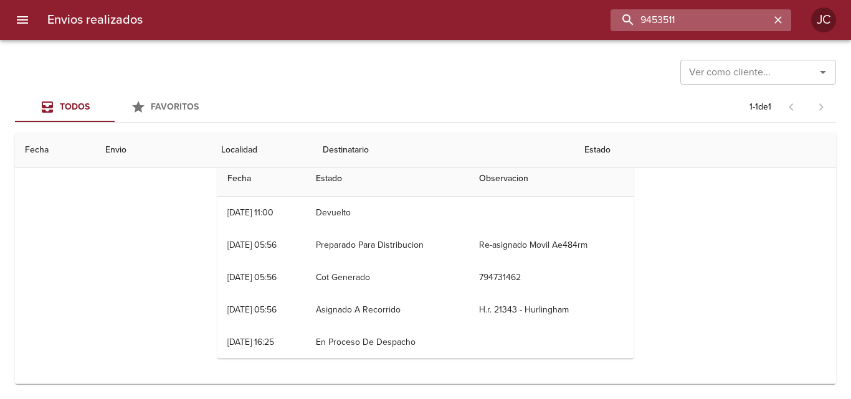
click at [701, 28] on input "9453511" at bounding box center [689, 20] width 159 height 22
paste input "541058"
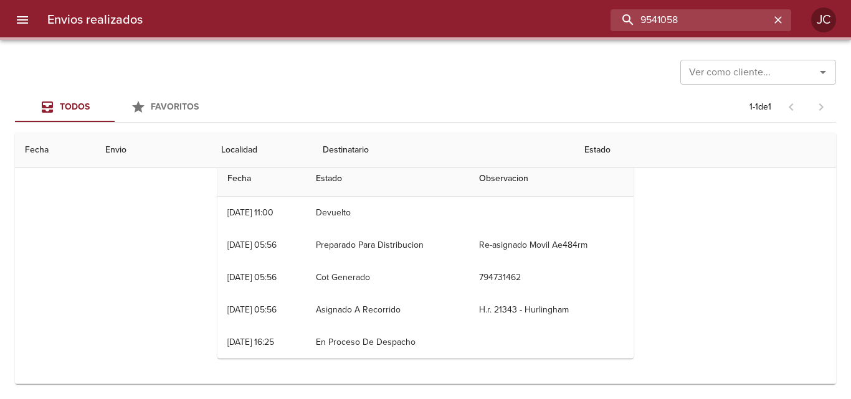
scroll to position [0, 0]
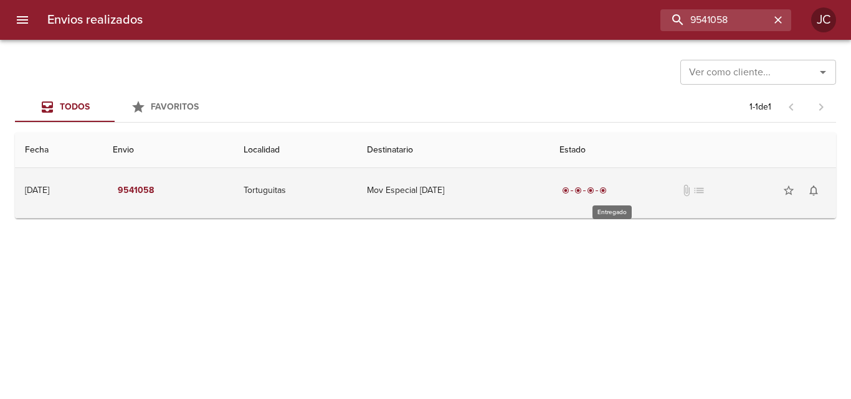
click at [594, 187] on span "radio_button_checked" at bounding box center [590, 190] width 7 height 7
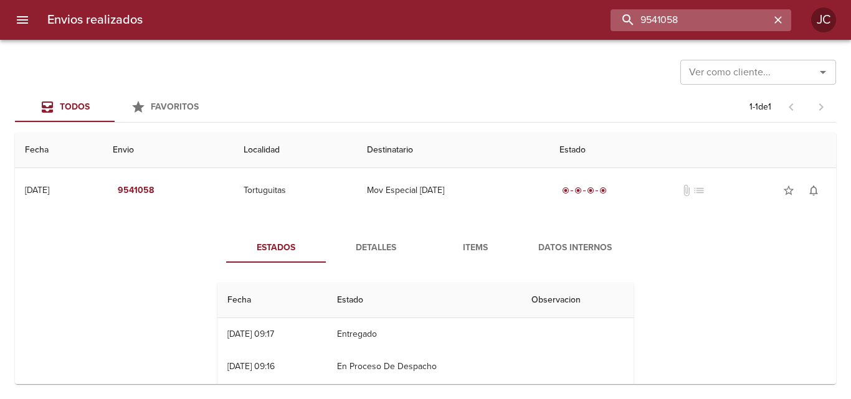
click at [688, 14] on input "9541058" at bounding box center [689, 20] width 159 height 22
paste input "29924"
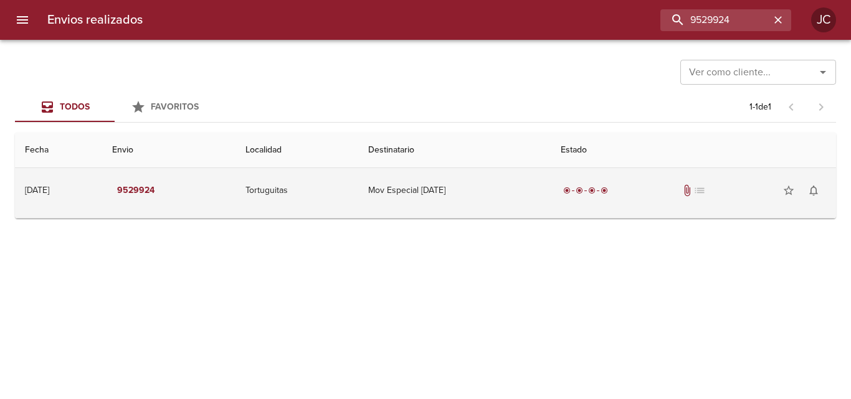
drag, startPoint x: 488, startPoint y: 166, endPoint x: 493, endPoint y: 184, distance: 19.2
click at [488, 171] on table "Fecha Envio Localidad Destinatario Estado [DATE] [DATE] 9529924 Tortuguitas Mov…" at bounding box center [425, 176] width 821 height 86
click at [493, 186] on td "Mov Especial [DATE]" at bounding box center [454, 190] width 192 height 45
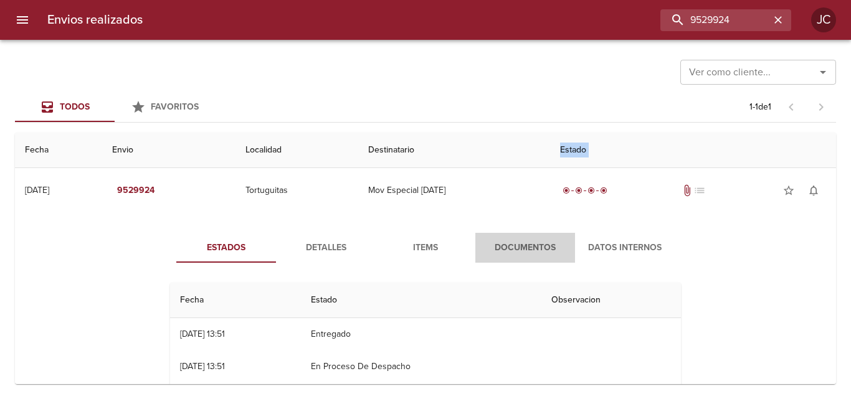
click at [501, 245] on span "Documentos" at bounding box center [525, 248] width 85 height 16
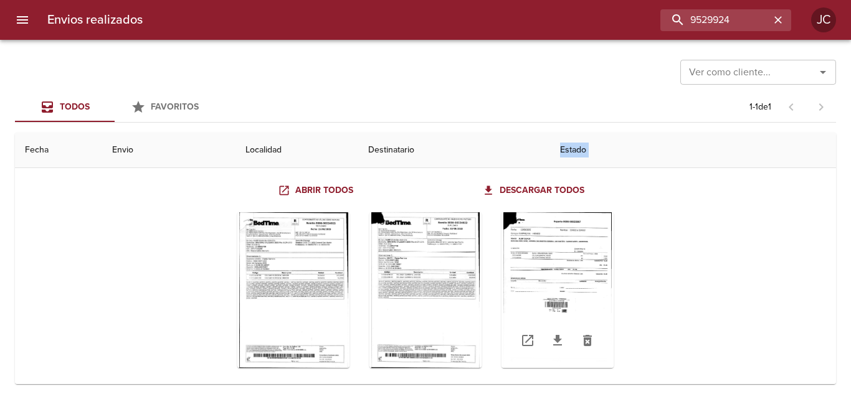
scroll to position [123, 0]
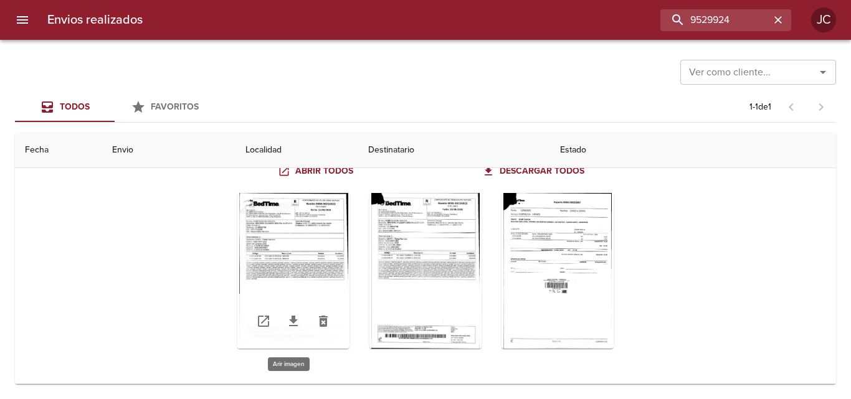
click at [269, 240] on div "Tabla de envíos del cliente" at bounding box center [293, 271] width 112 height 156
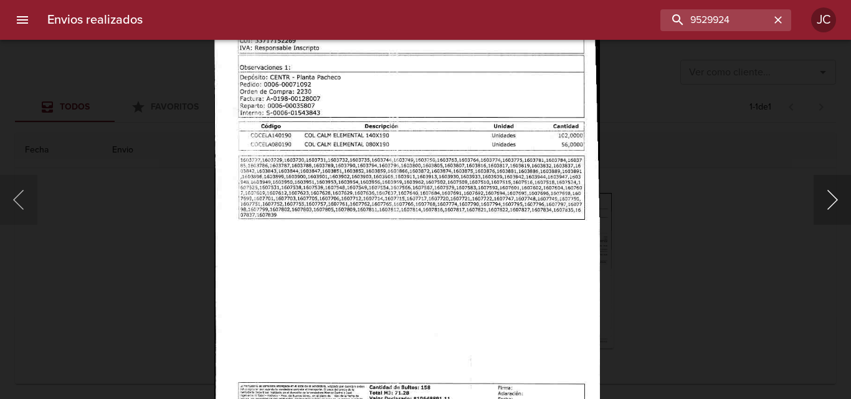
click at [835, 209] on button "Siguiente" at bounding box center [831, 200] width 37 height 50
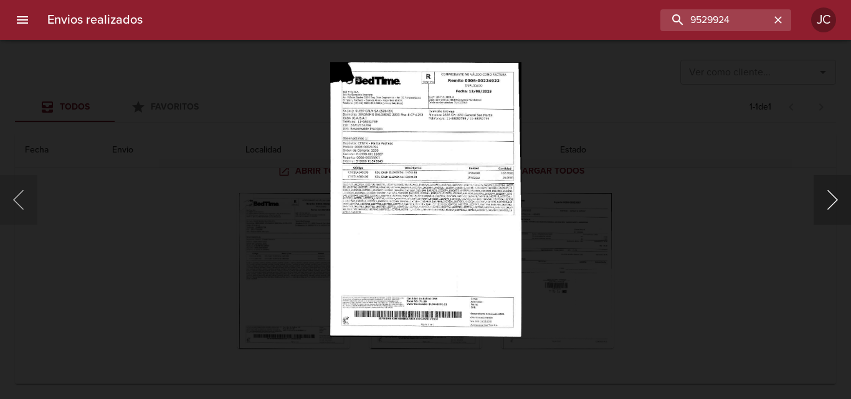
click at [835, 209] on button "Siguiente" at bounding box center [831, 200] width 37 height 50
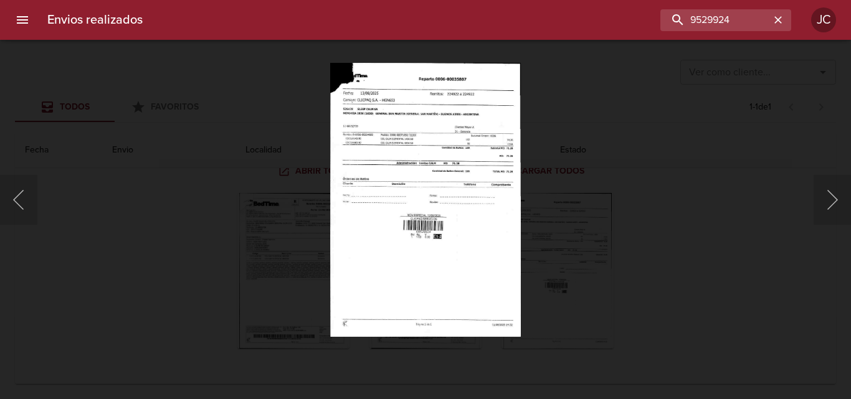
click at [699, 216] on div "Lightbox" at bounding box center [425, 199] width 851 height 399
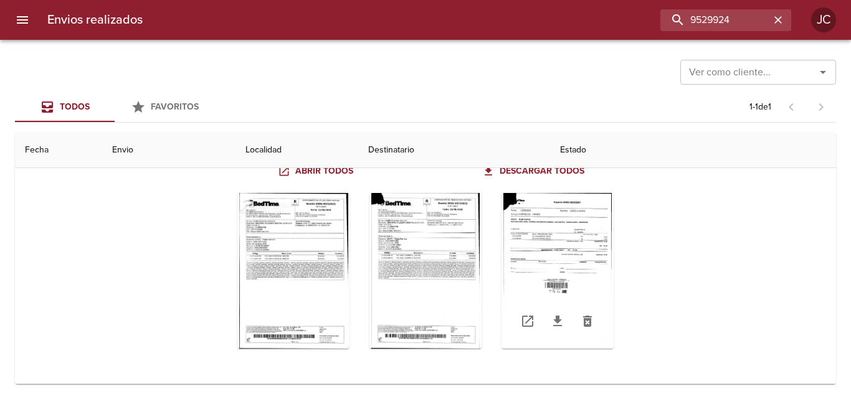
click at [507, 268] on div "Tabla de envíos del cliente" at bounding box center [557, 271] width 112 height 156
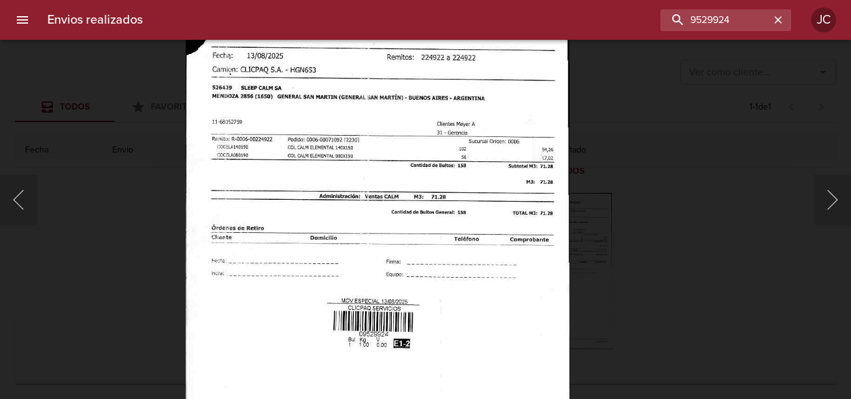
click at [370, 223] on img "Lightbox" at bounding box center [378, 270] width 384 height 552
click at [598, 212] on div "Lightbox" at bounding box center [425, 199] width 851 height 399
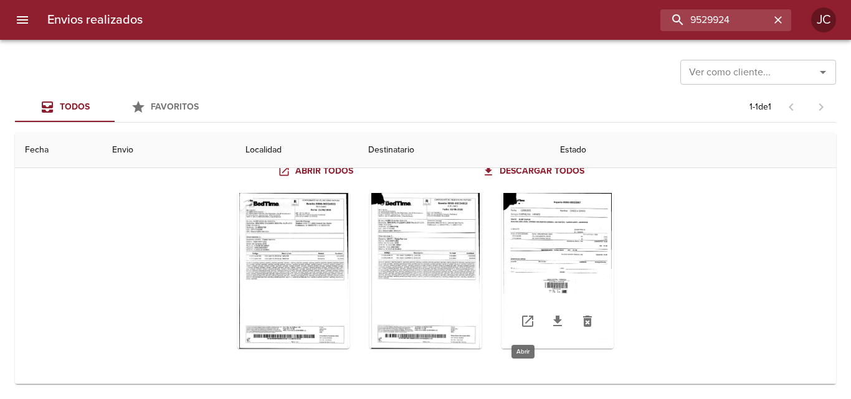
click at [527, 321] on icon "Tabla de envíos del cliente" at bounding box center [527, 321] width 15 height 15
click at [716, 32] on div "Envios realizados 9529924 JC" at bounding box center [425, 20] width 851 height 40
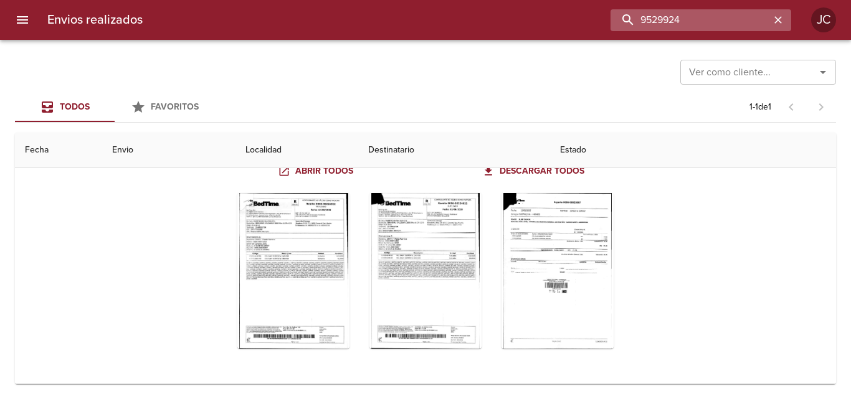
click at [716, 27] on input "9529924" at bounding box center [689, 20] width 159 height 22
paste input "461207"
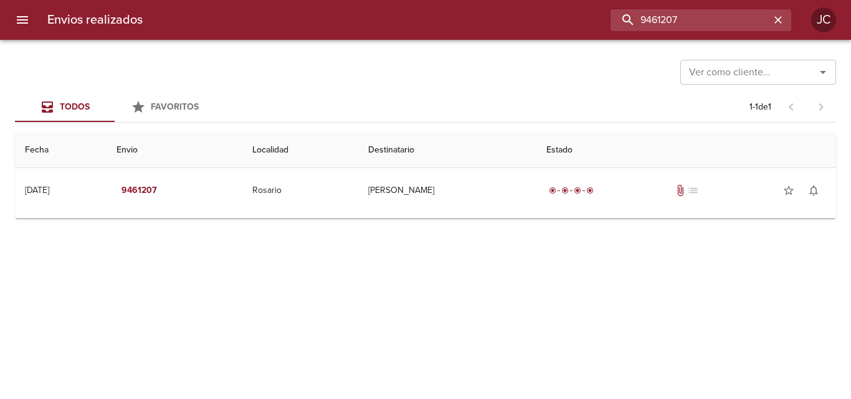
scroll to position [0, 0]
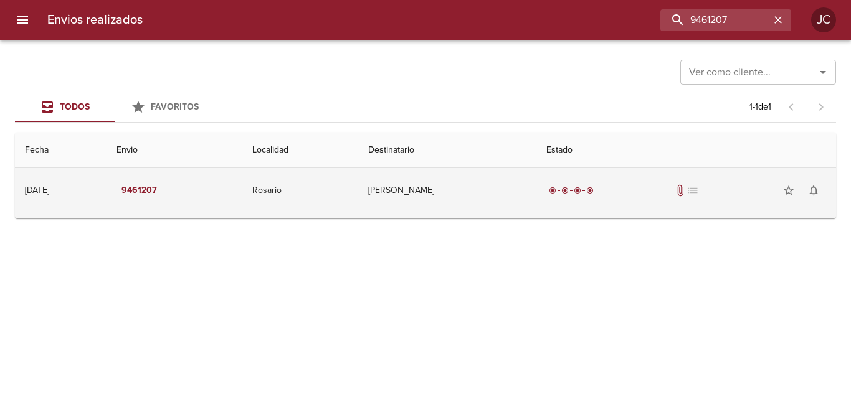
click at [478, 200] on td "[PERSON_NAME]" at bounding box center [447, 190] width 178 height 45
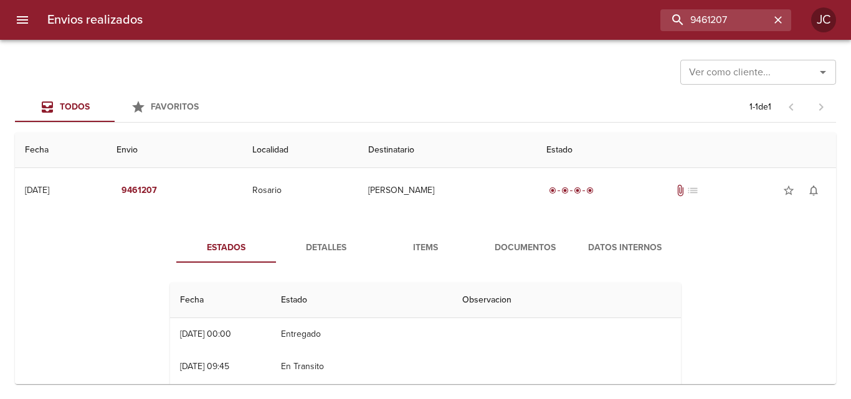
click at [499, 262] on button "Documentos" at bounding box center [525, 248] width 100 height 30
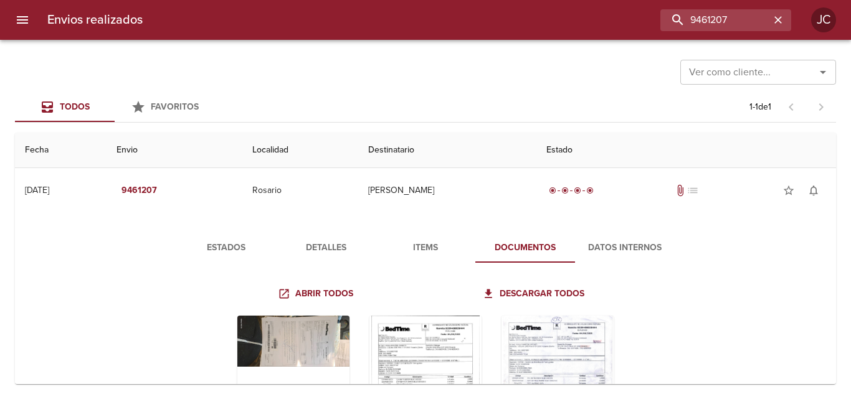
scroll to position [123, 0]
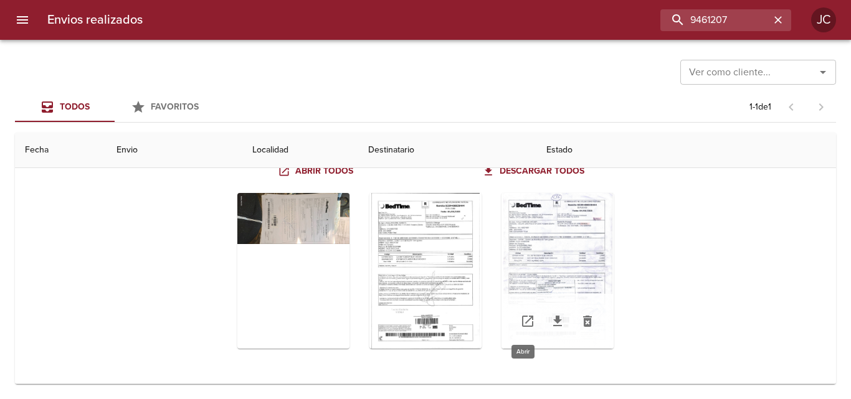
click at [528, 318] on icon "Tabla de envíos del cliente" at bounding box center [527, 321] width 11 height 11
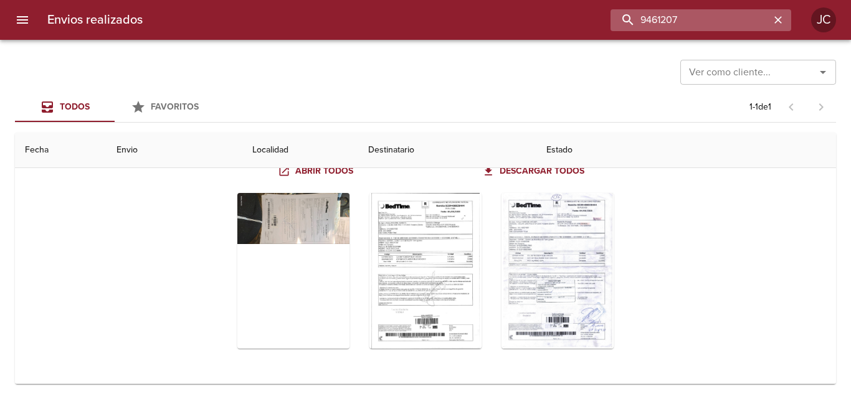
click at [741, 10] on input "9461207" at bounding box center [689, 20] width 159 height 22
paste input "34"
type input "9461234"
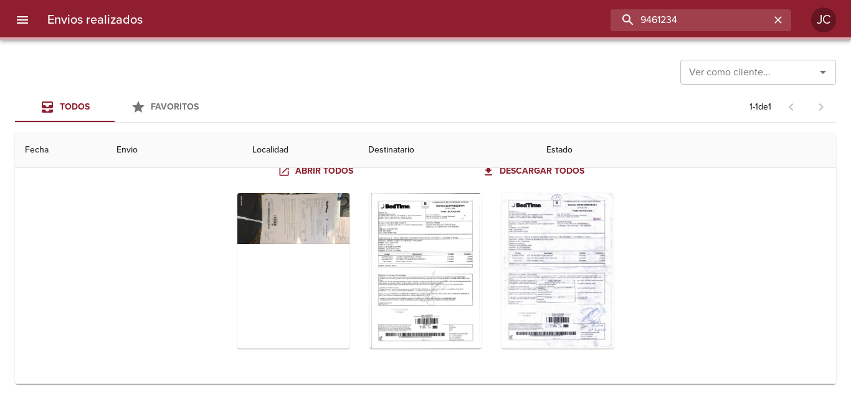
scroll to position [0, 0]
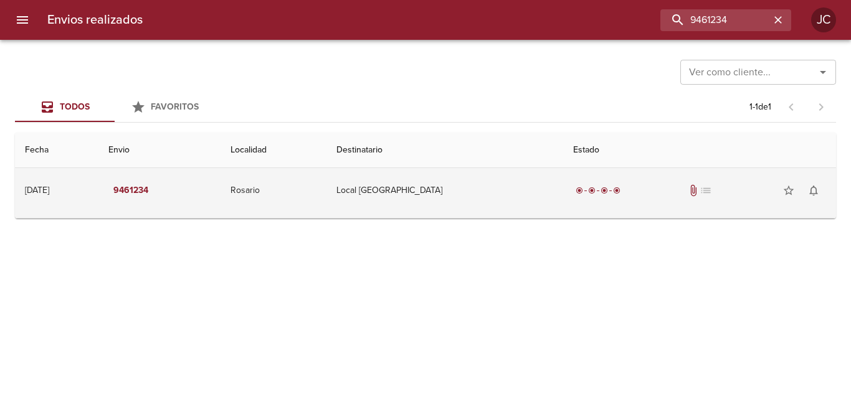
click at [563, 200] on td "radio_button_checked radio_button_checked radio_button_checked radio_button_che…" at bounding box center [699, 190] width 273 height 45
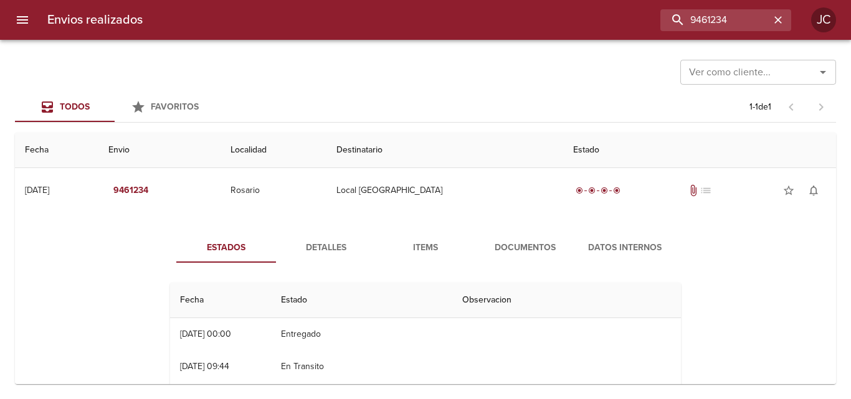
click at [551, 240] on span "Documentos" at bounding box center [525, 248] width 85 height 16
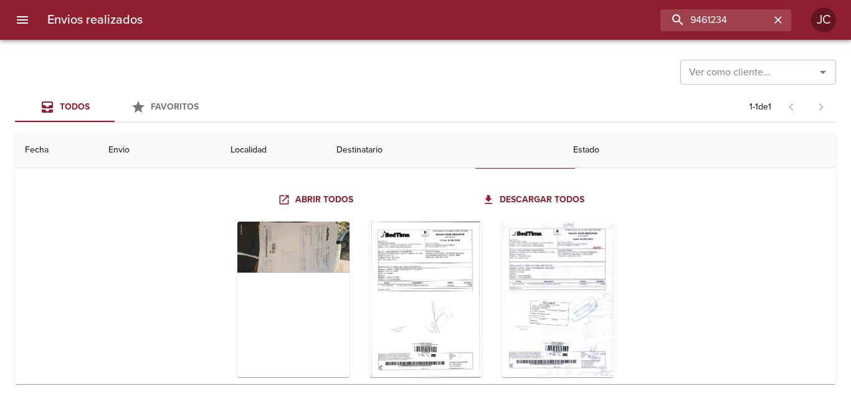
scroll to position [123, 0]
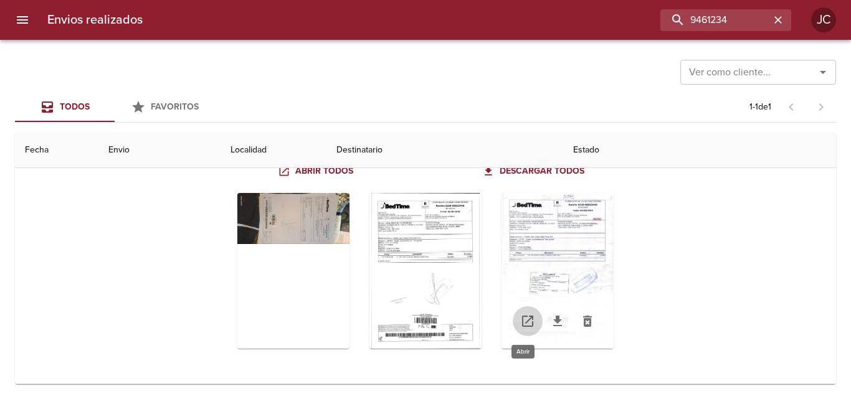
click at [522, 326] on icon "Tabla de envíos del cliente" at bounding box center [527, 321] width 11 height 11
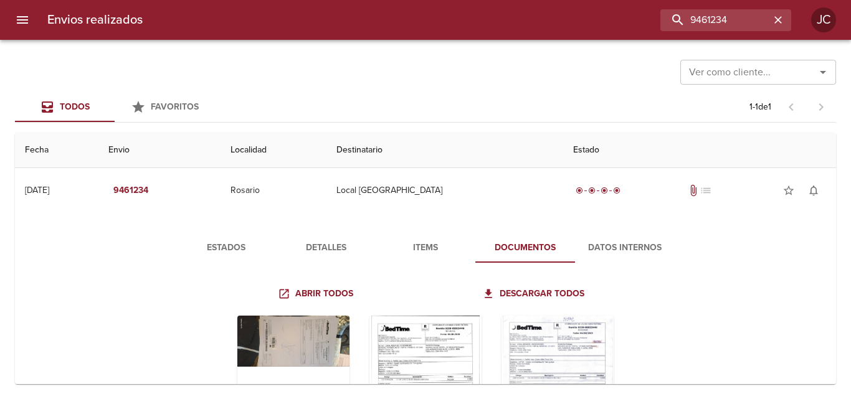
scroll to position [123, 0]
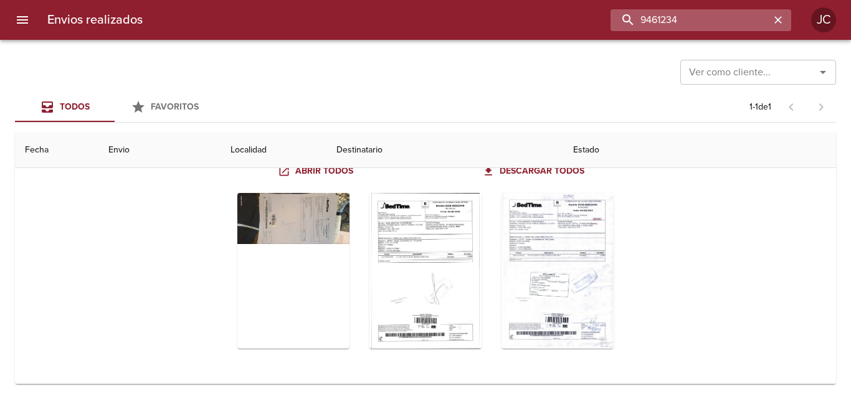
click at [758, 18] on input "9461234" at bounding box center [689, 20] width 159 height 22
paste input "56"
type input "9461256"
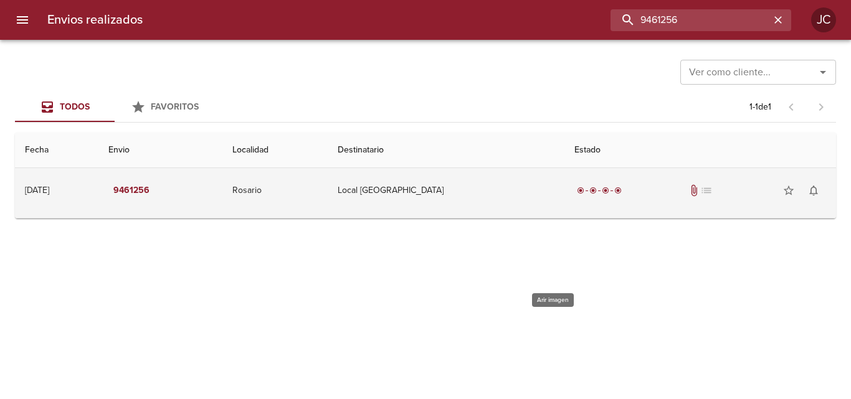
scroll to position [0, 0]
click at [564, 195] on td "radio_button_checked radio_button_checked radio_button_checked radio_button_che…" at bounding box center [699, 190] width 271 height 45
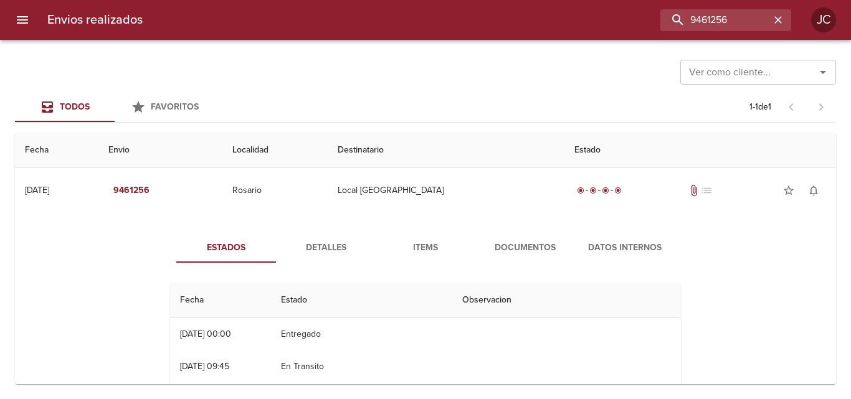
click at [552, 252] on span "Documentos" at bounding box center [525, 248] width 85 height 16
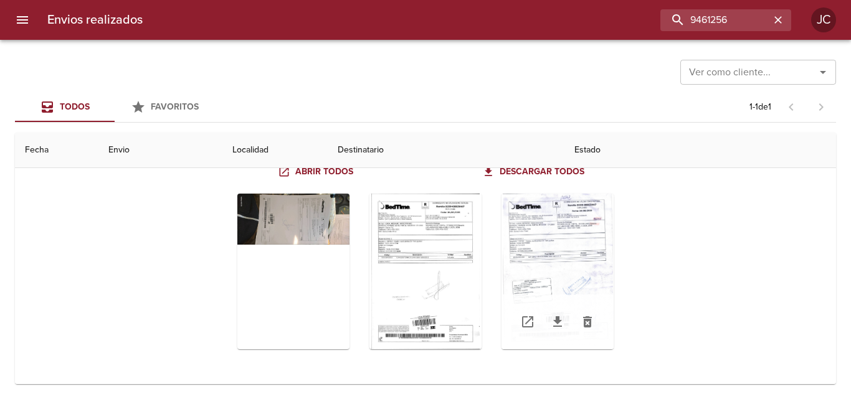
scroll to position [123, 0]
click at [527, 328] on icon "Tabla de envíos del cliente" at bounding box center [527, 321] width 15 height 15
